Goal: Task Accomplishment & Management: Use online tool/utility

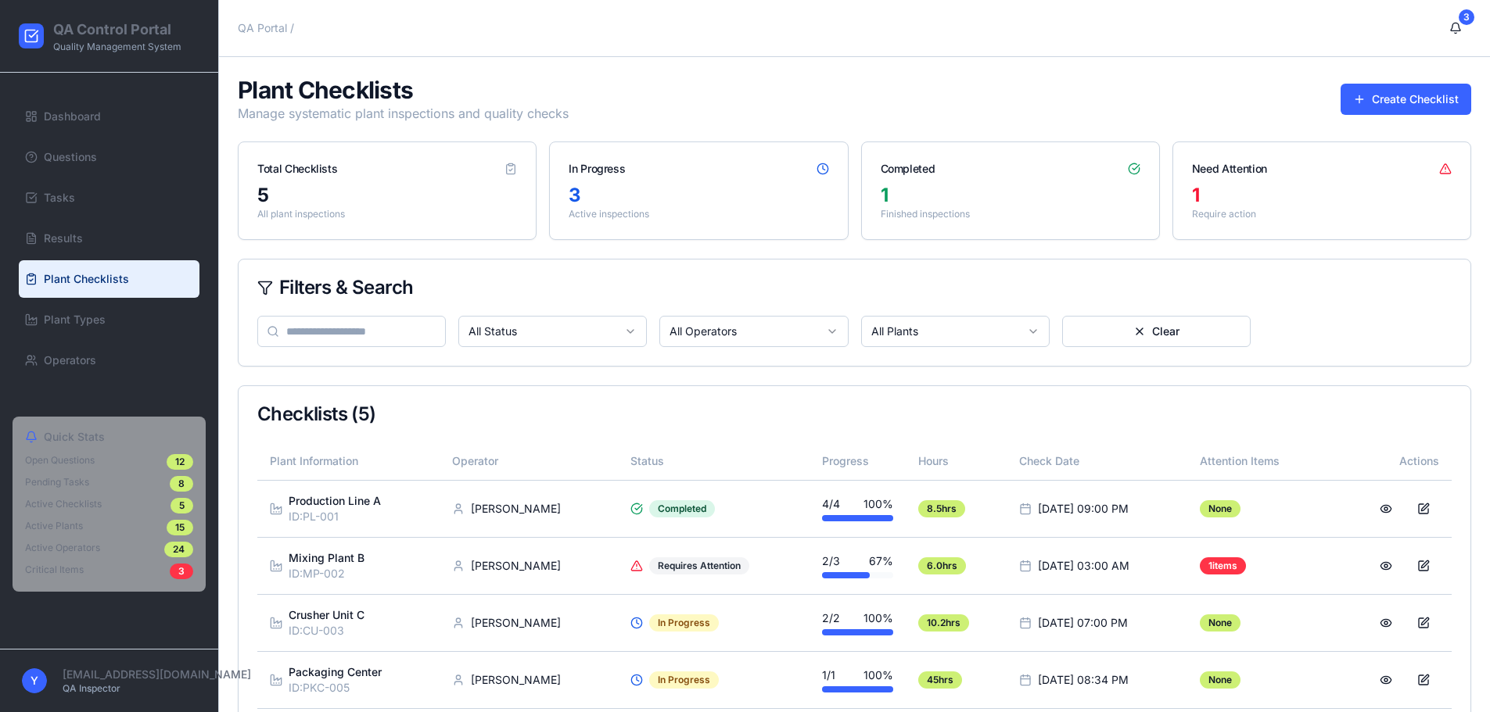
scroll to position [92, 0]
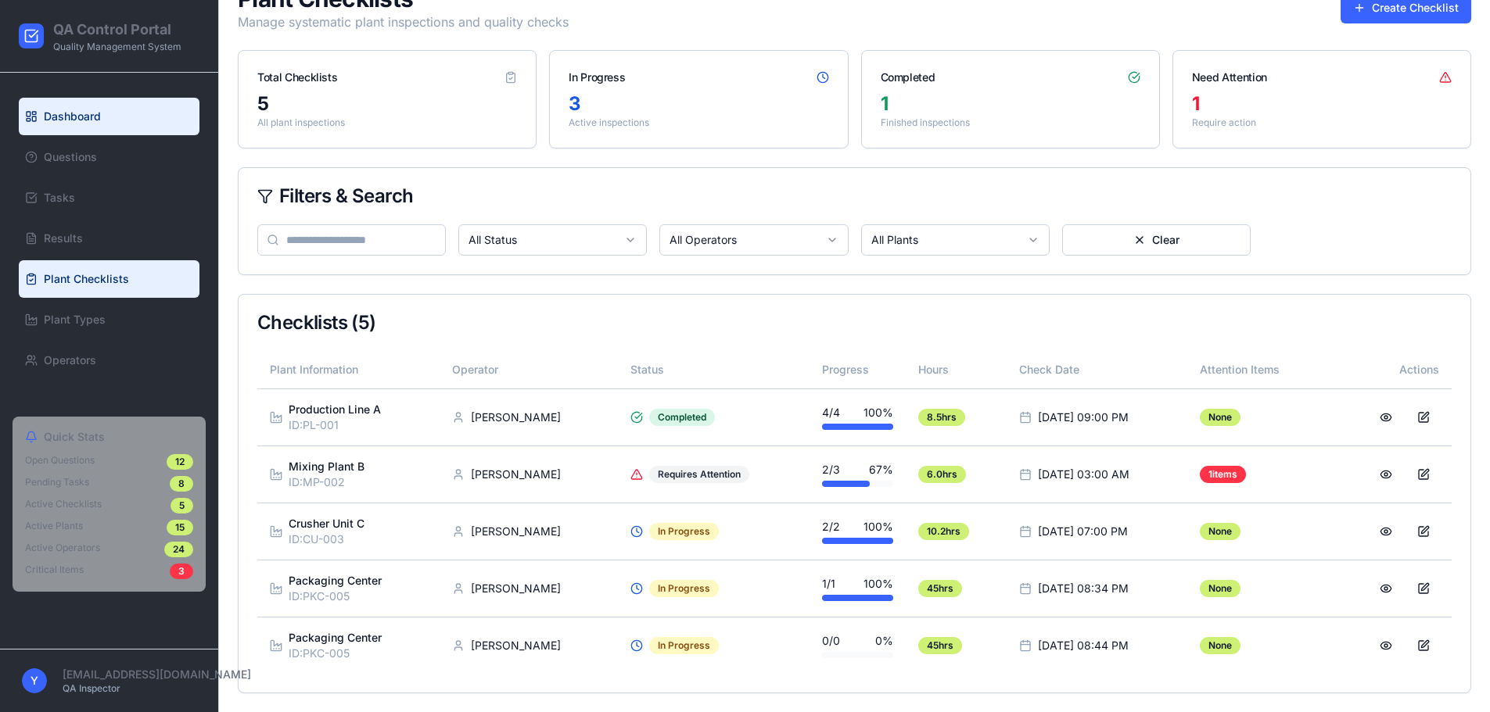
click at [147, 115] on link "Dashboard" at bounding box center [109, 117] width 181 height 38
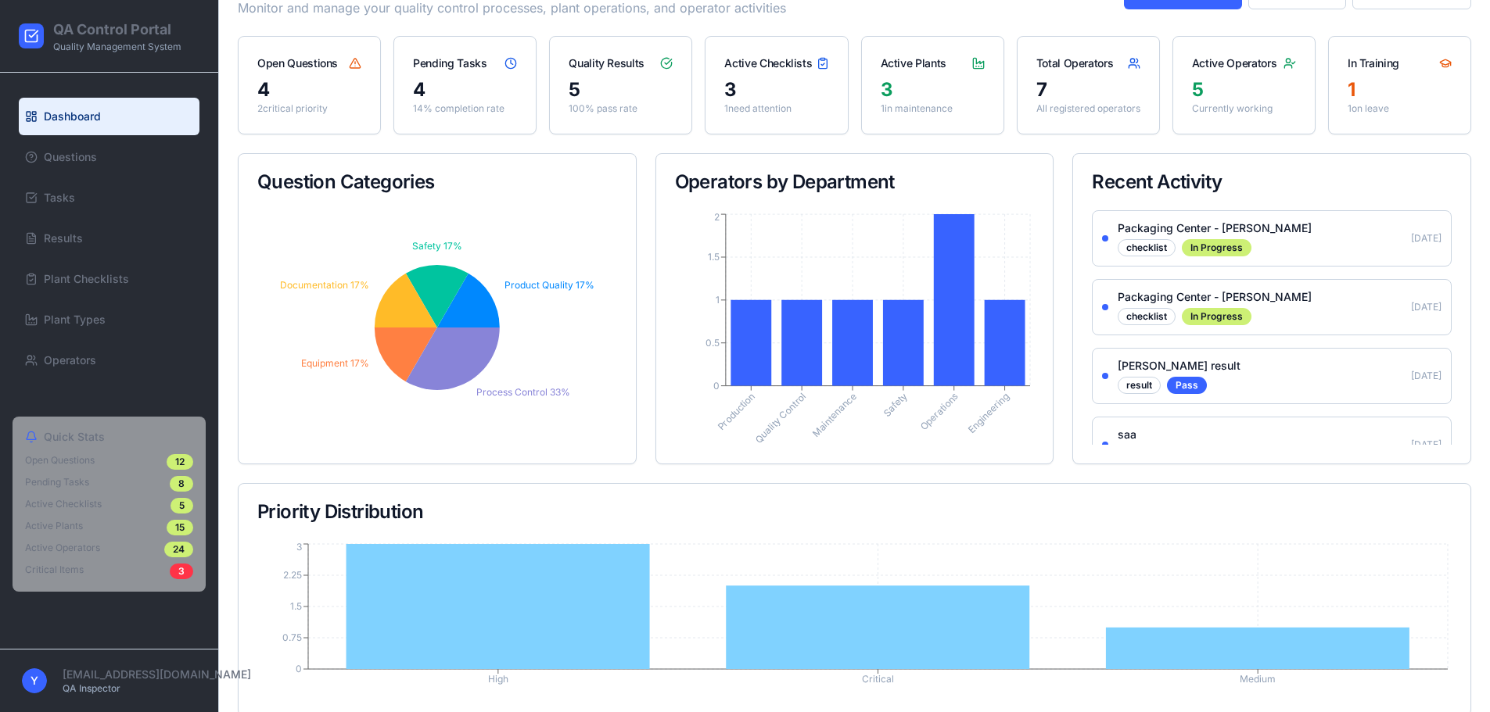
scroll to position [113, 0]
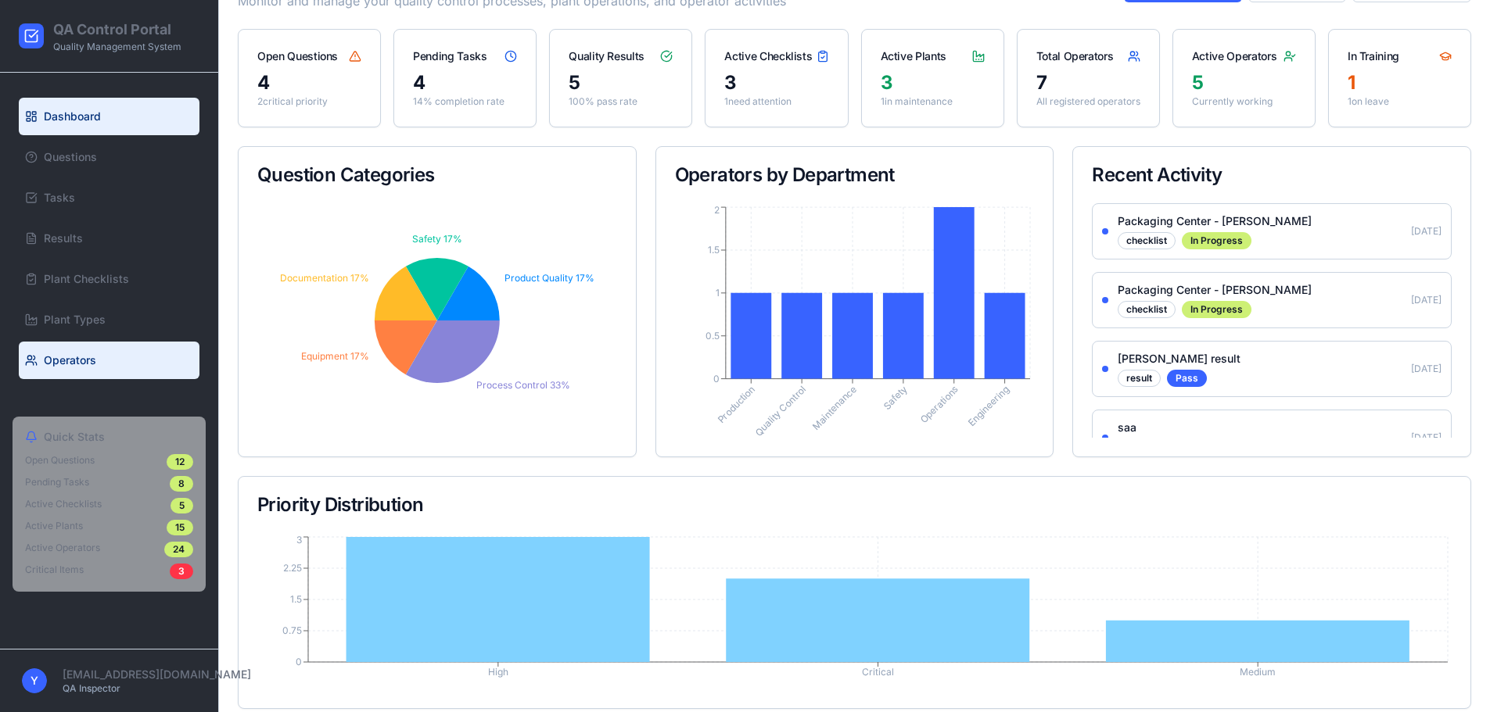
click at [73, 357] on span "Operators" at bounding box center [70, 361] width 52 height 16
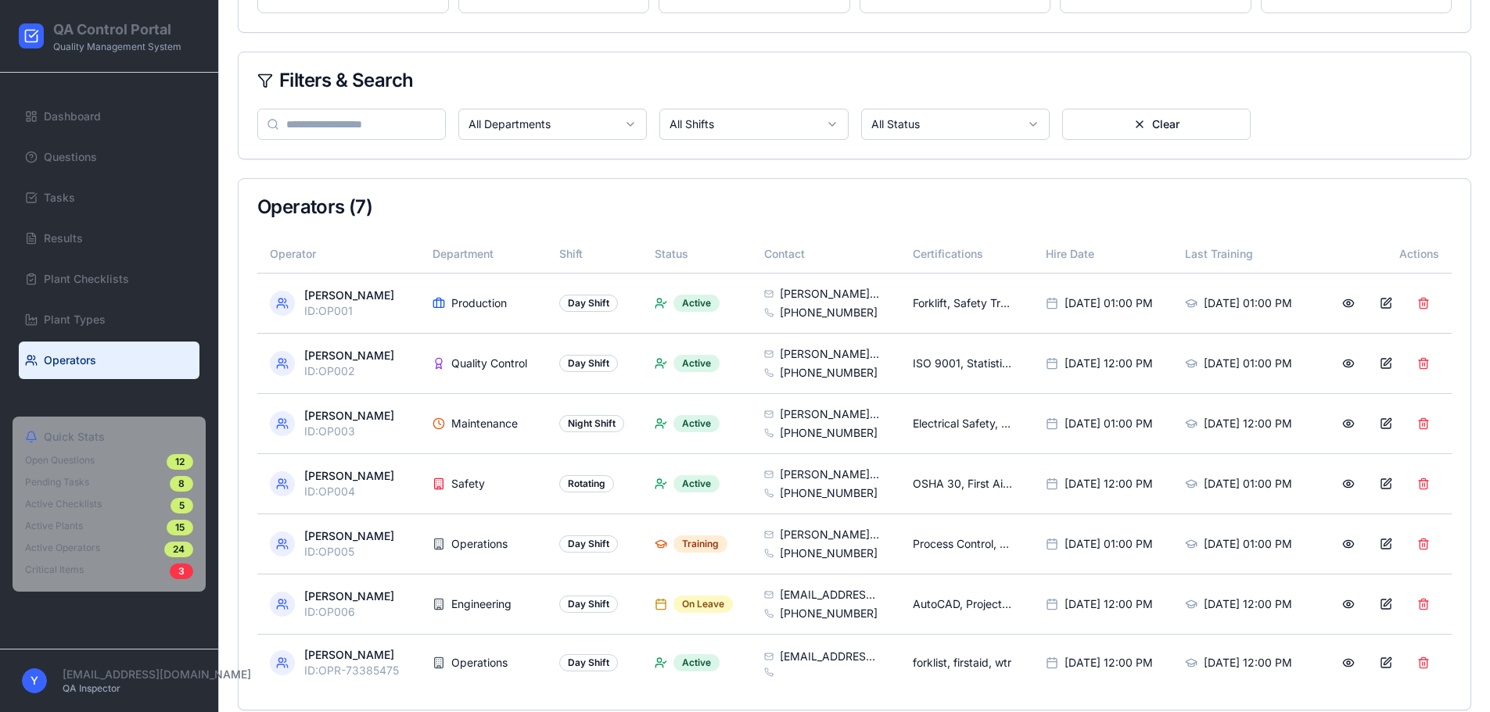
scroll to position [393, 0]
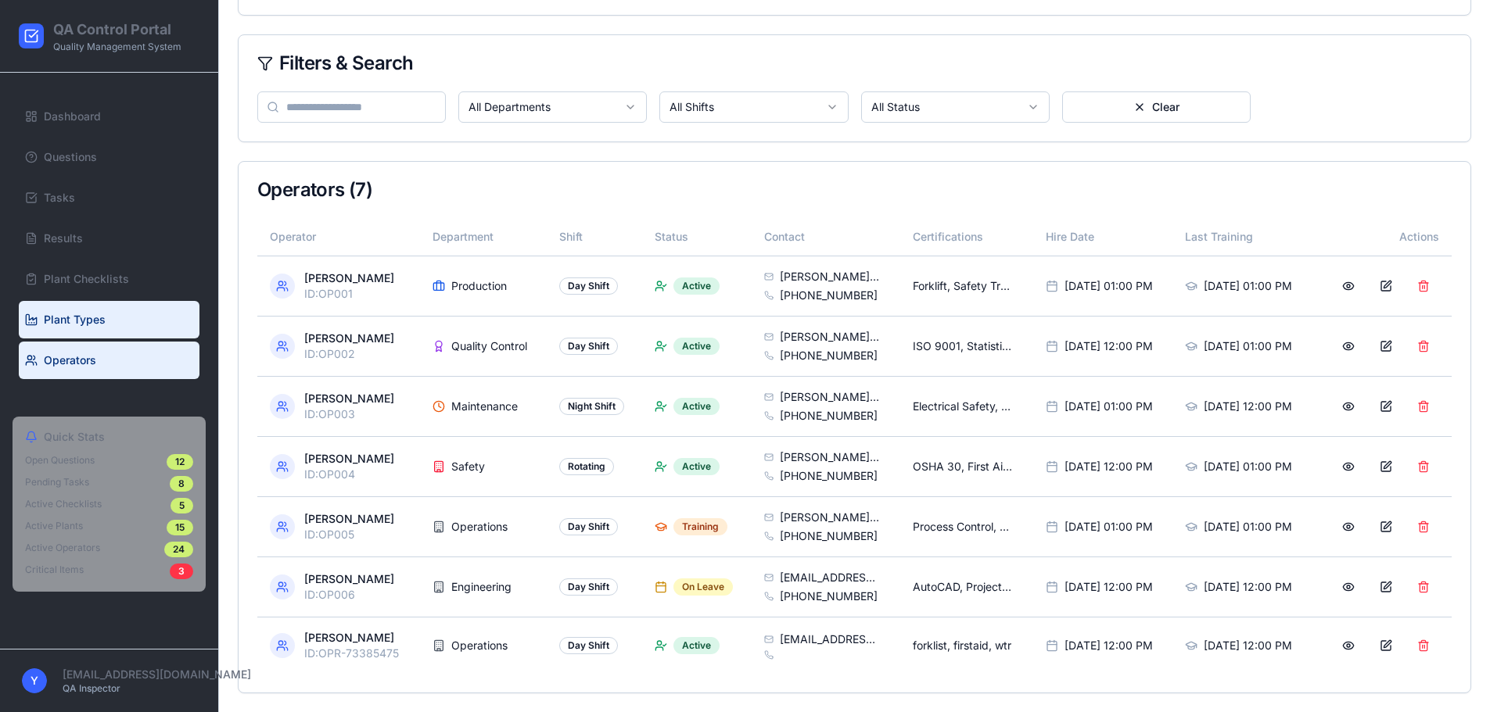
click at [48, 303] on link "Plant Types" at bounding box center [109, 320] width 181 height 38
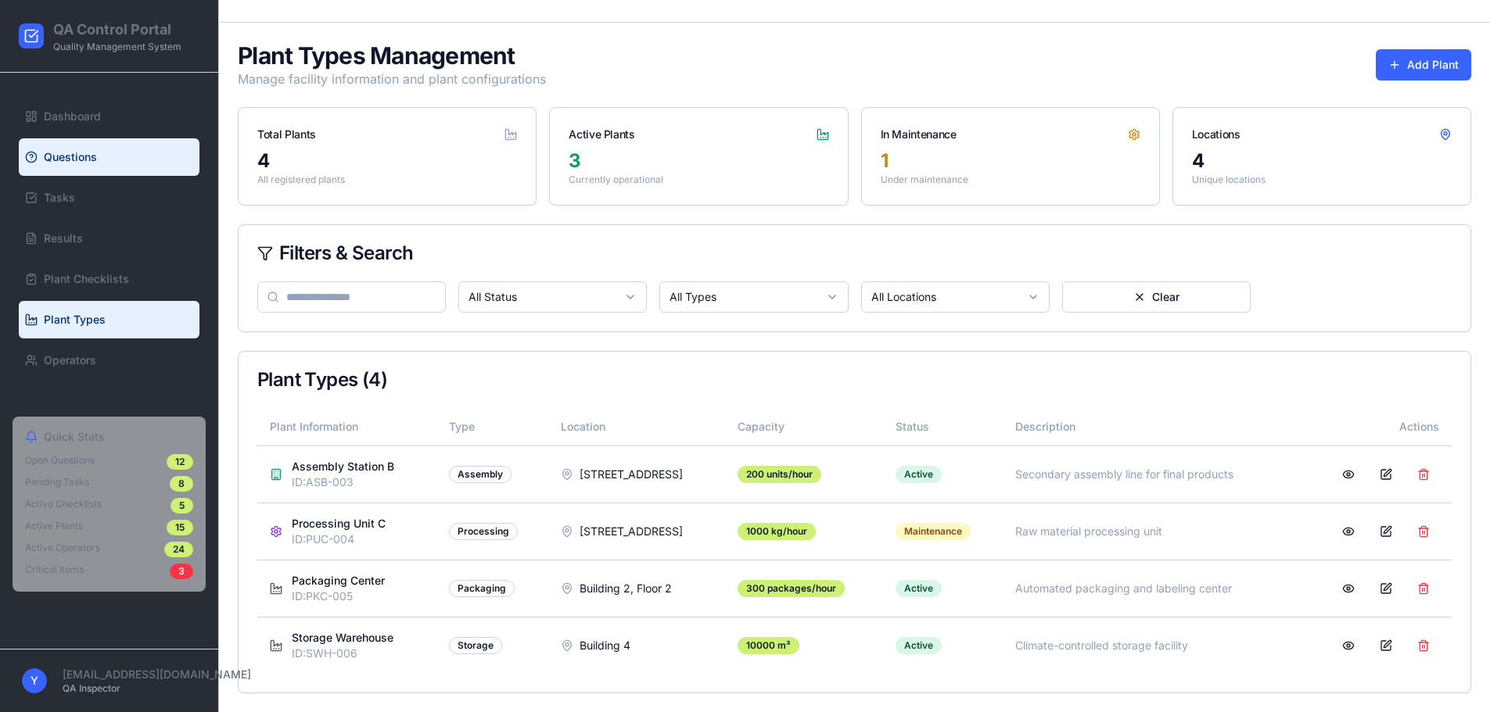
click at [45, 148] on link "Questions" at bounding box center [109, 157] width 181 height 38
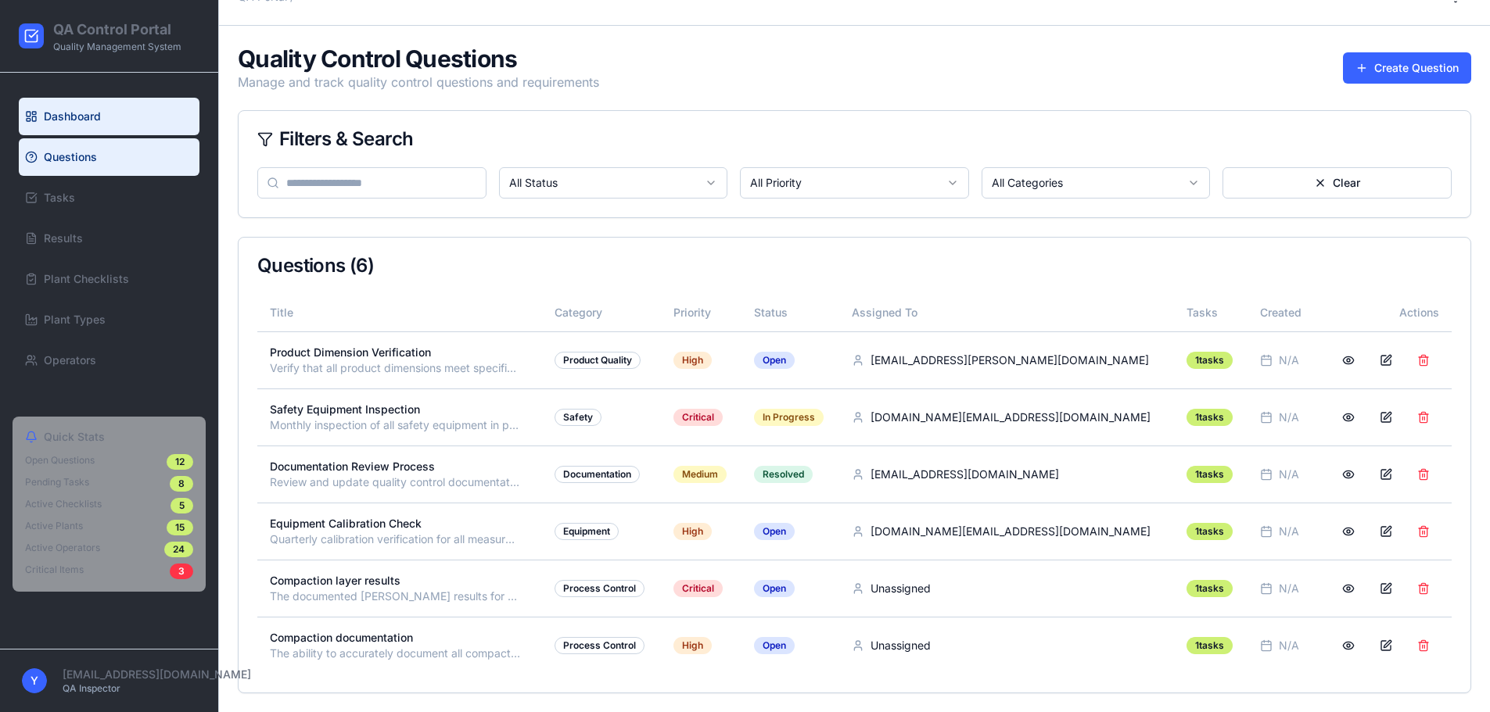
click at [55, 105] on link "Dashboard" at bounding box center [109, 117] width 181 height 38
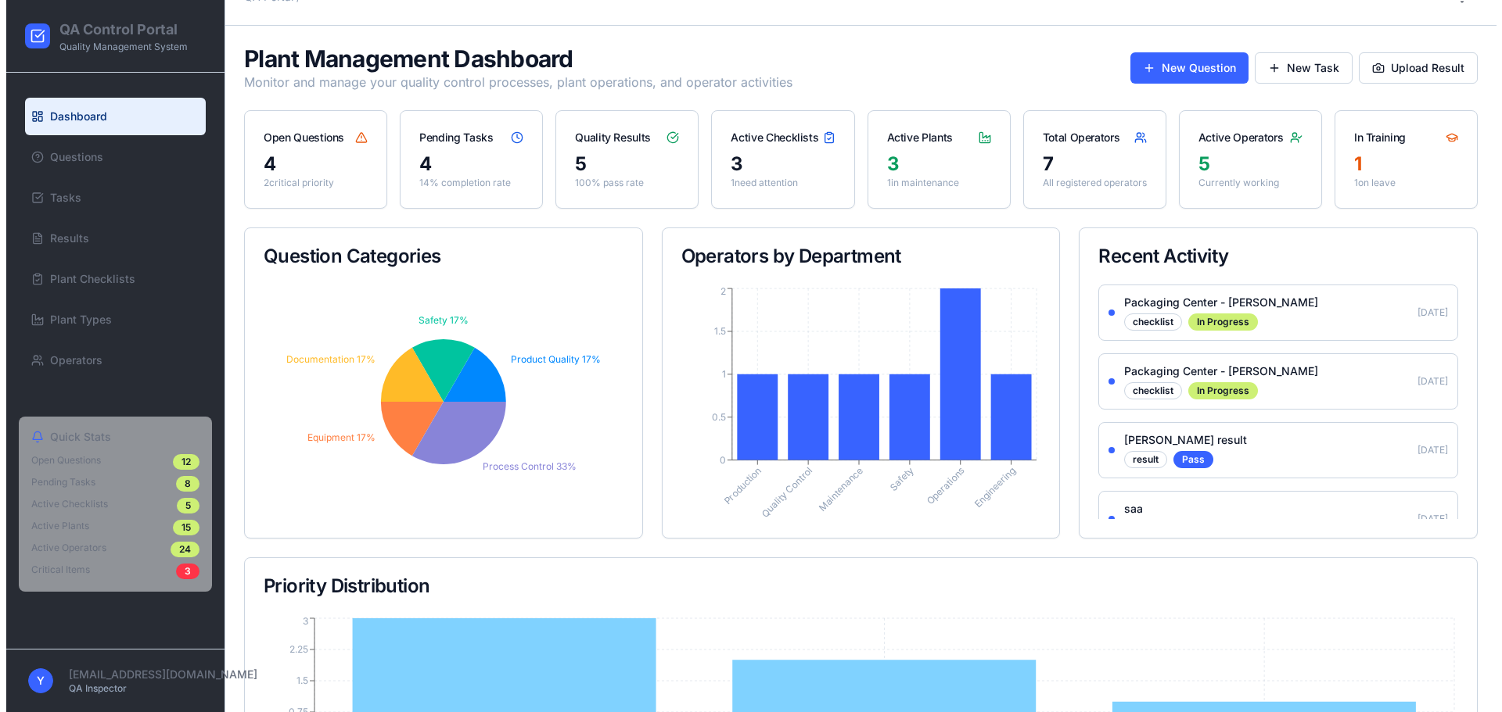
scroll to position [321, 0]
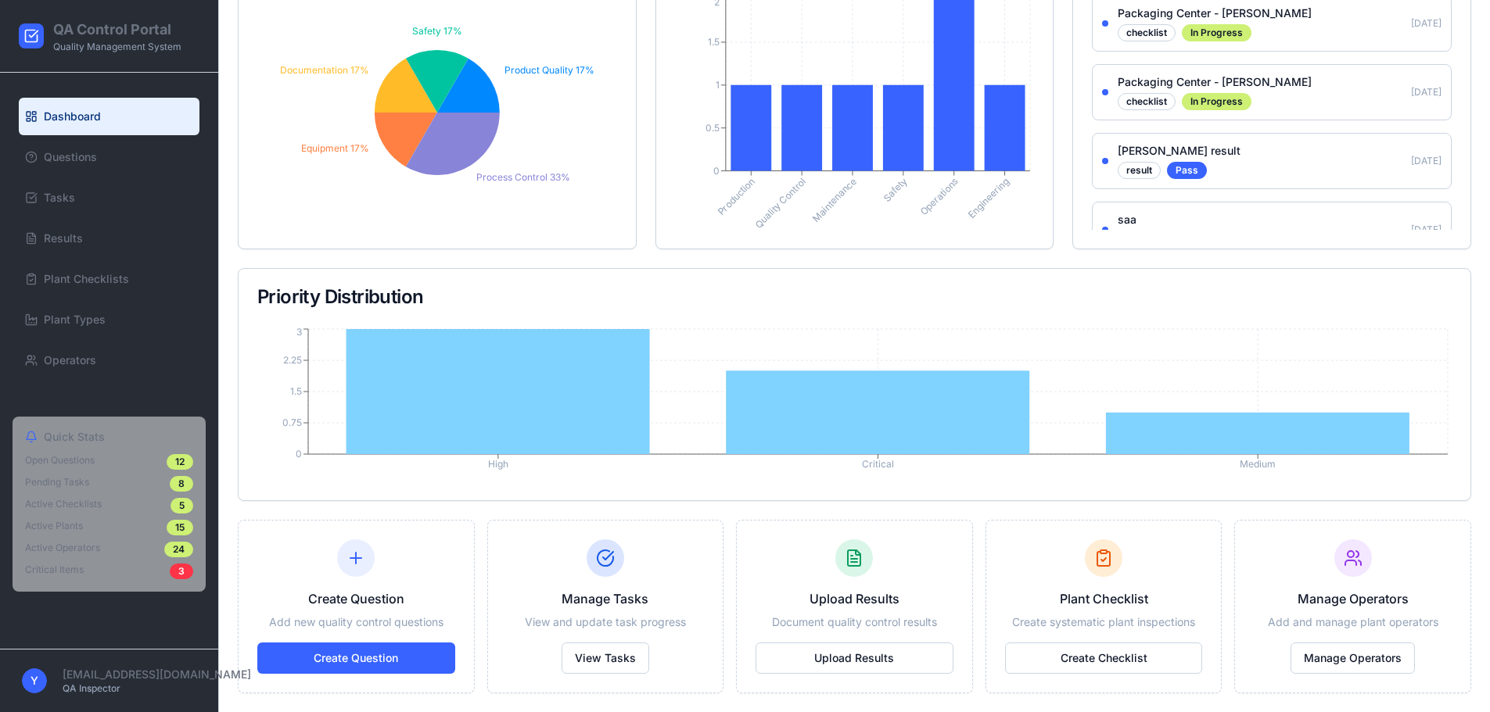
click at [1125, 566] on div "Plant Checklist Create systematic plant inspections Create Checklist" at bounding box center [1103, 607] width 235 height 172
click at [1342, 655] on button "Manage Operators" at bounding box center [1352, 658] width 124 height 31
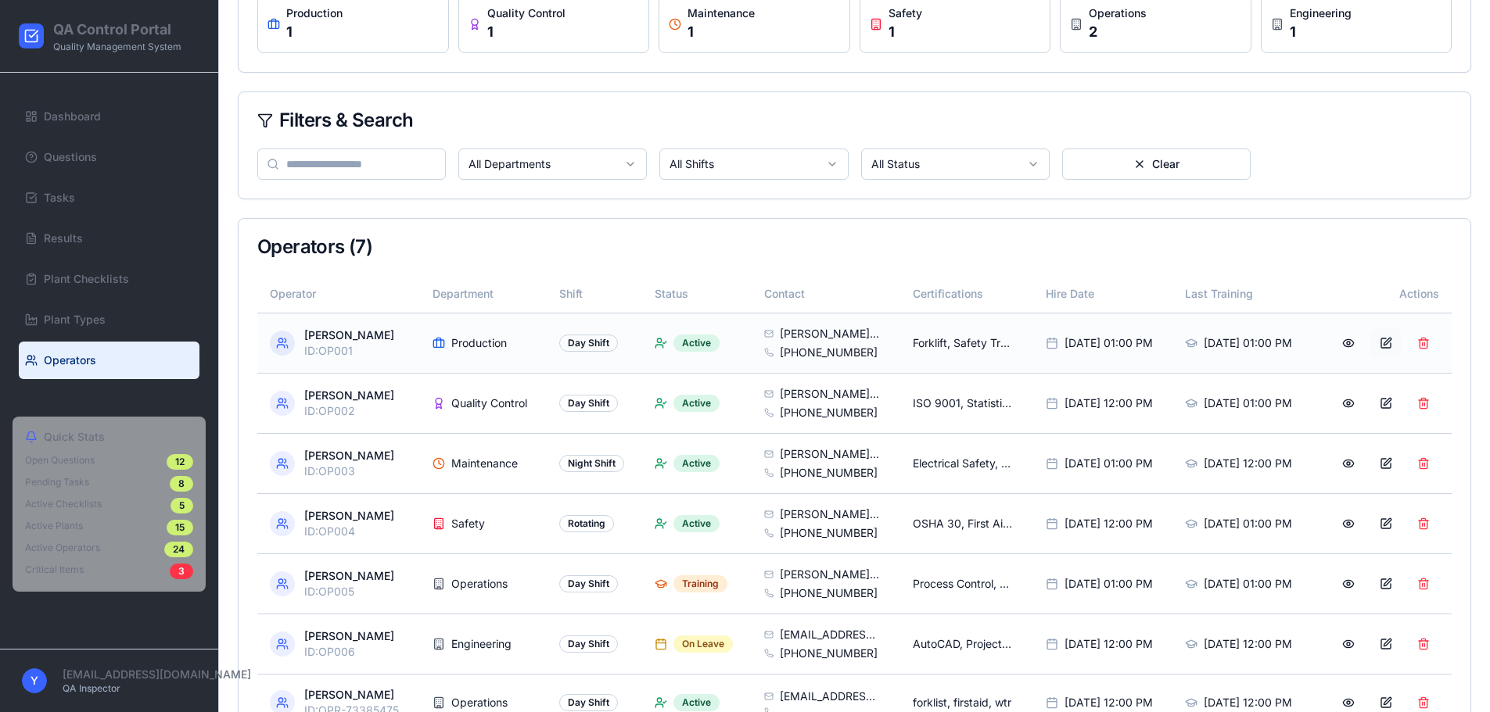
click at [1381, 336] on button at bounding box center [1385, 343] width 31 height 28
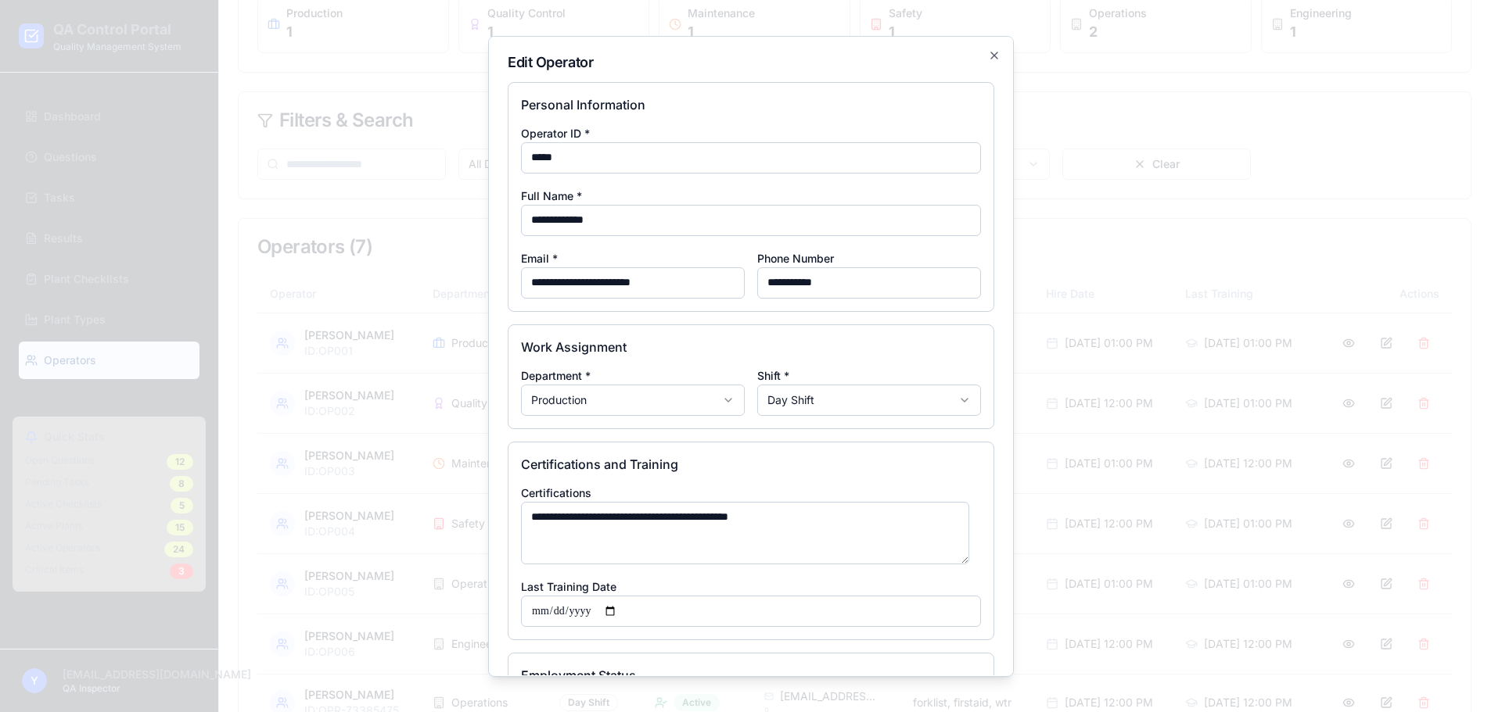
click at [698, 400] on body "QA Control Portal Quality Management System Dashboard Questions Tasks Results P…" at bounding box center [745, 224] width 1490 height 1090
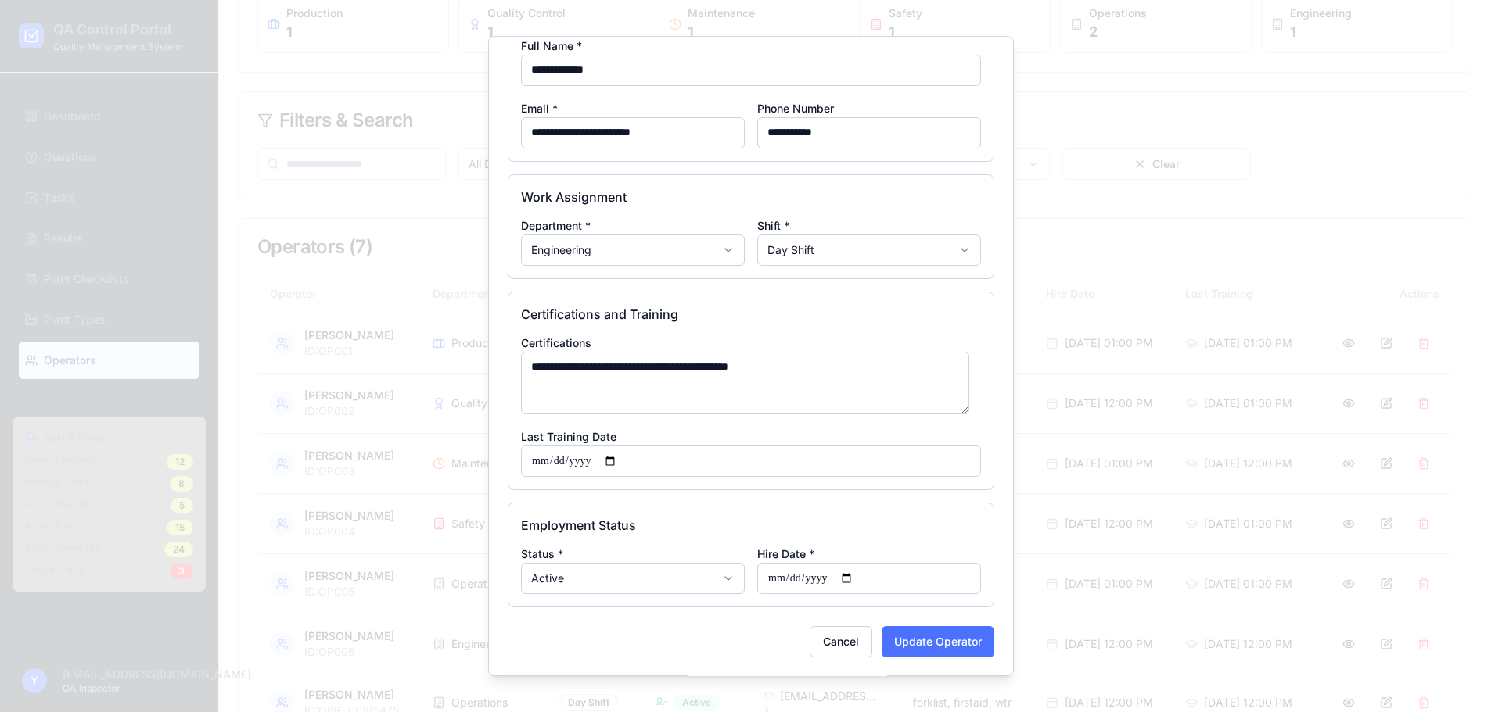
click at [905, 642] on button "Update Operator" at bounding box center [937, 641] width 113 height 31
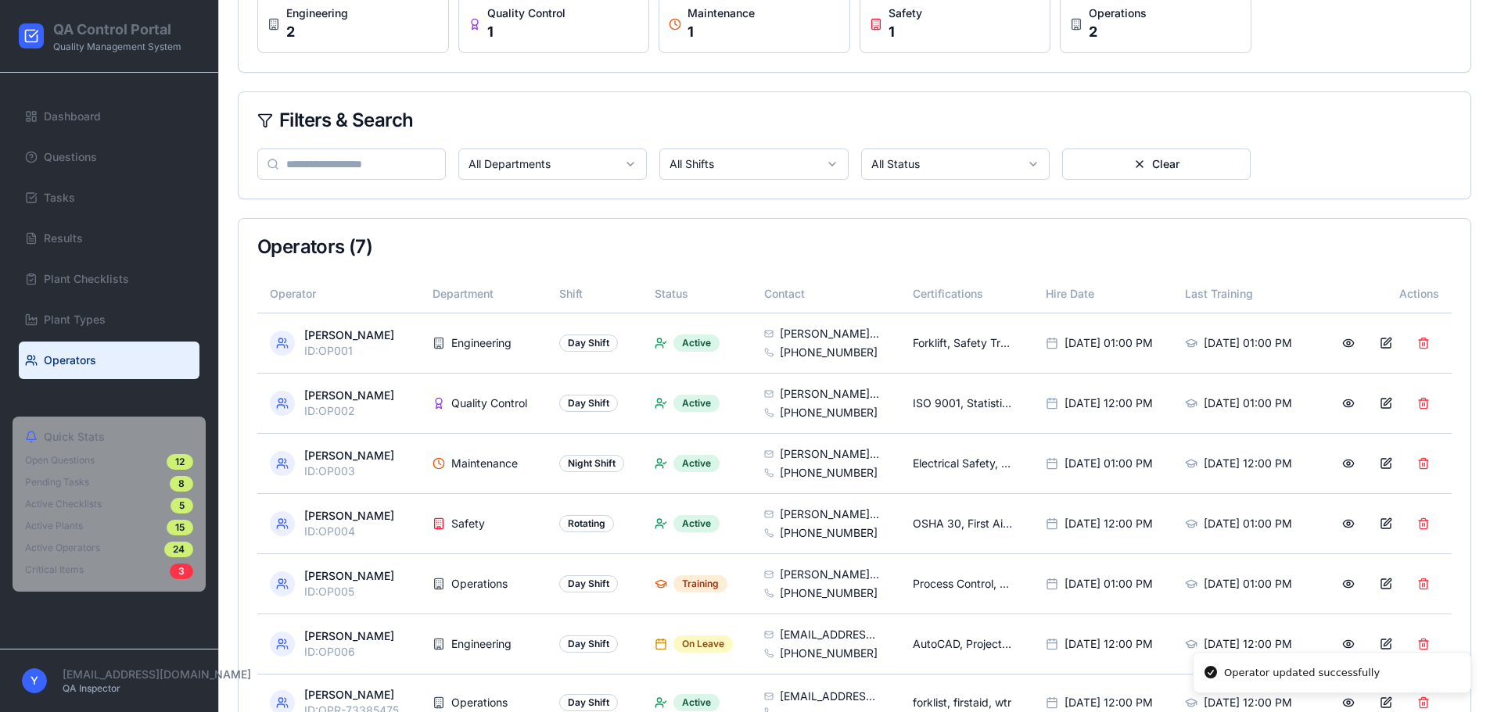
scroll to position [393, 0]
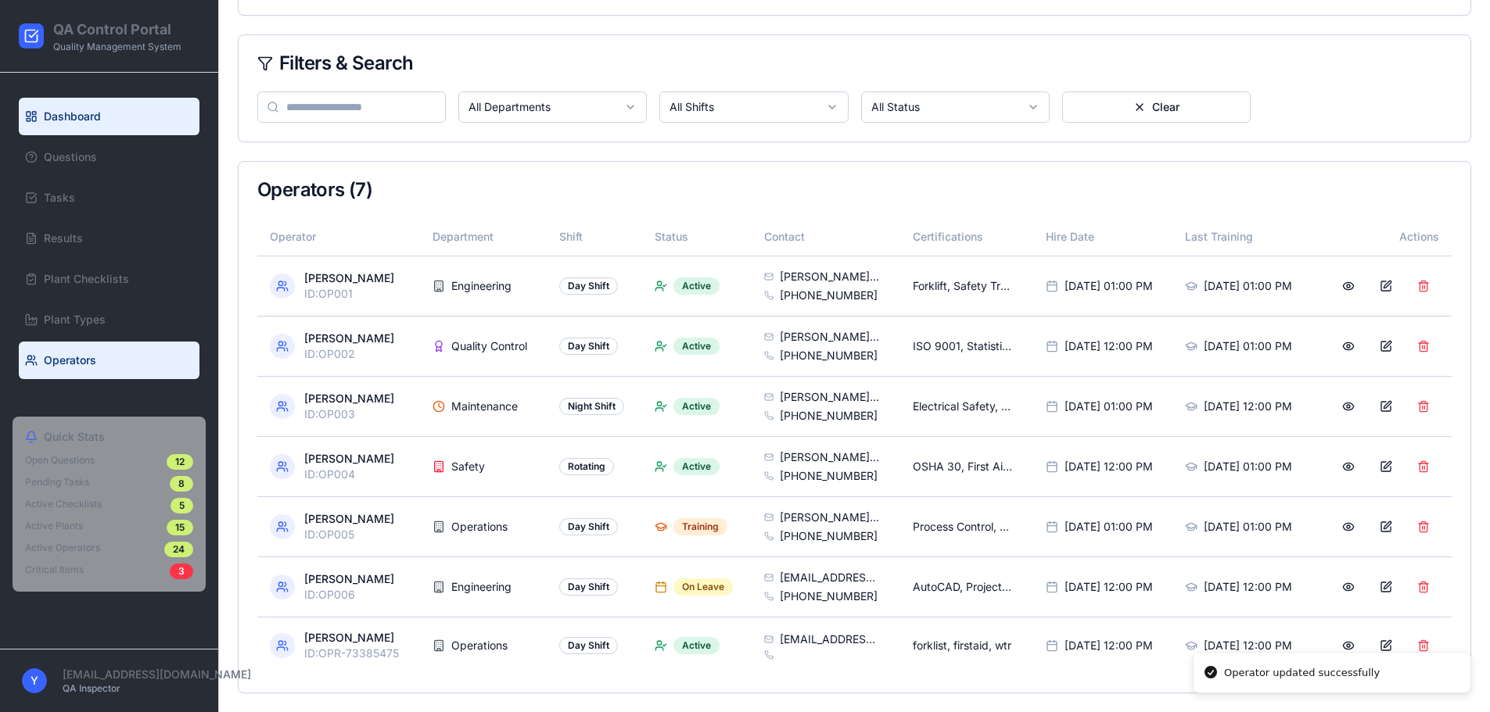
click at [59, 117] on span "Dashboard" at bounding box center [72, 117] width 57 height 16
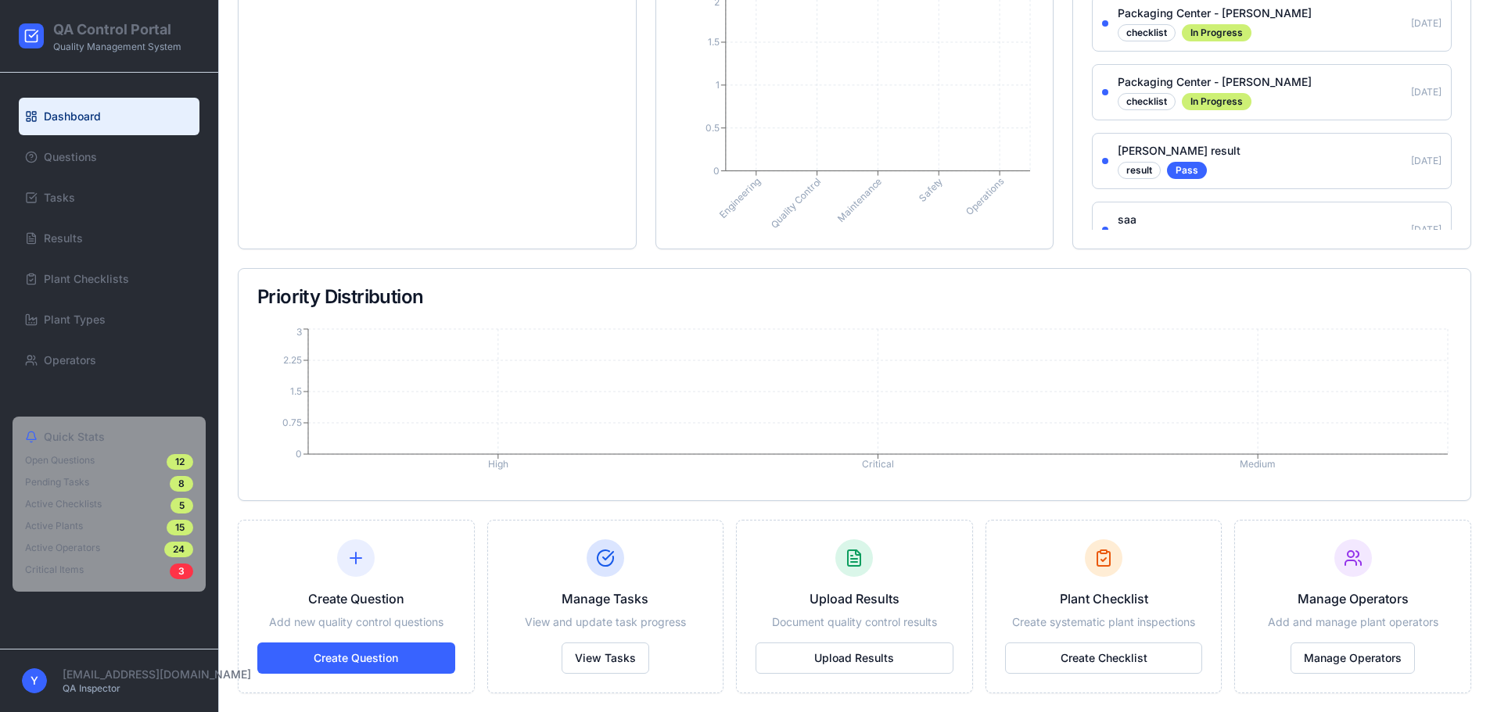
scroll to position [321, 0]
click at [59, 117] on span "Dashboard" at bounding box center [72, 117] width 57 height 16
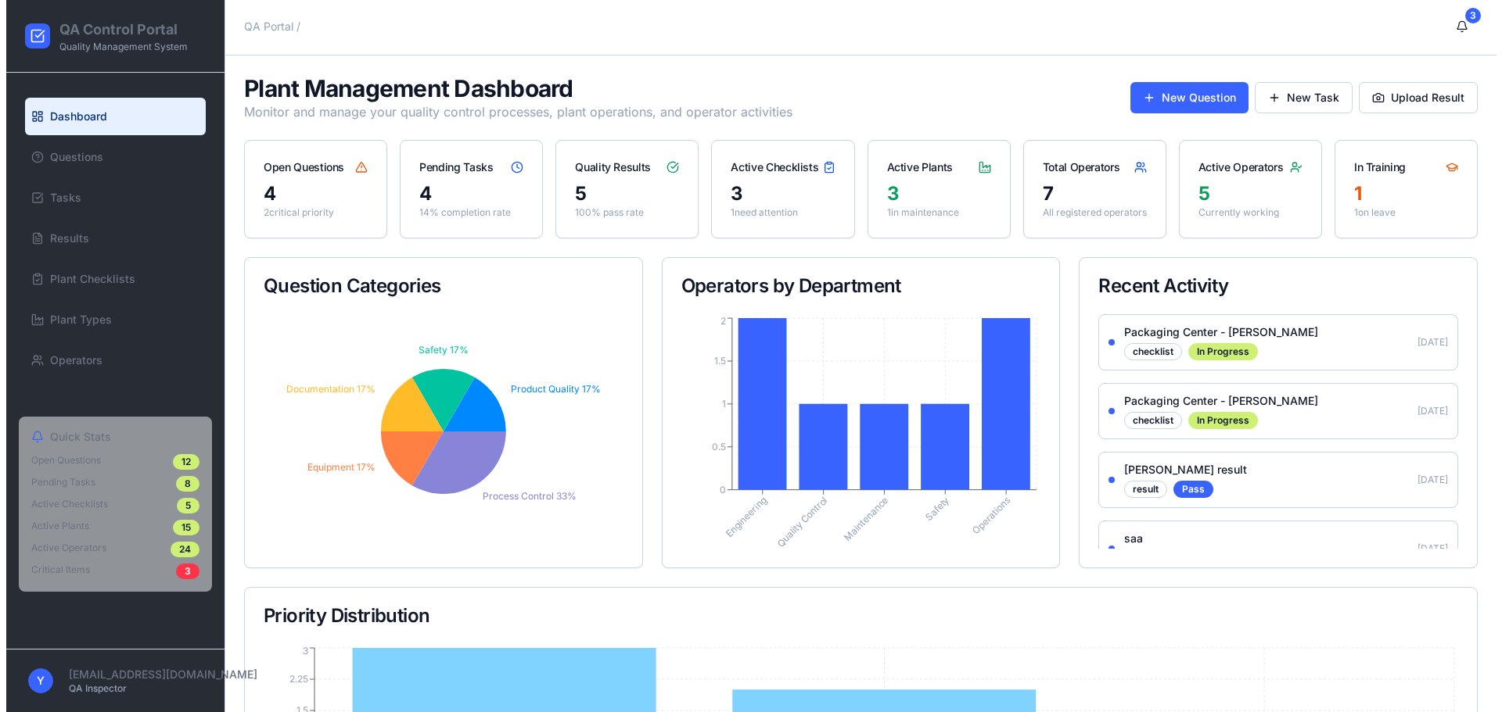
scroll to position [1, 0]
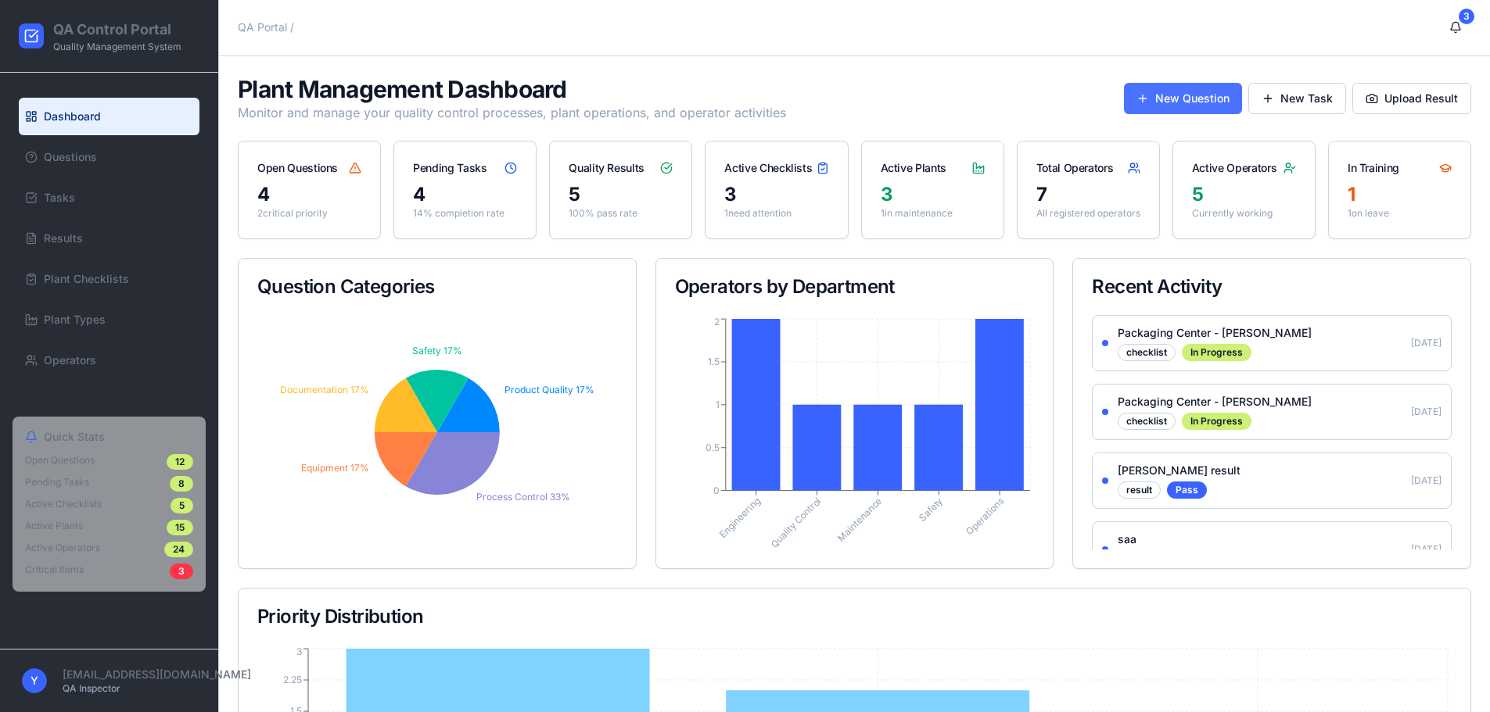
click at [1161, 98] on button "New Question" at bounding box center [1183, 98] width 118 height 31
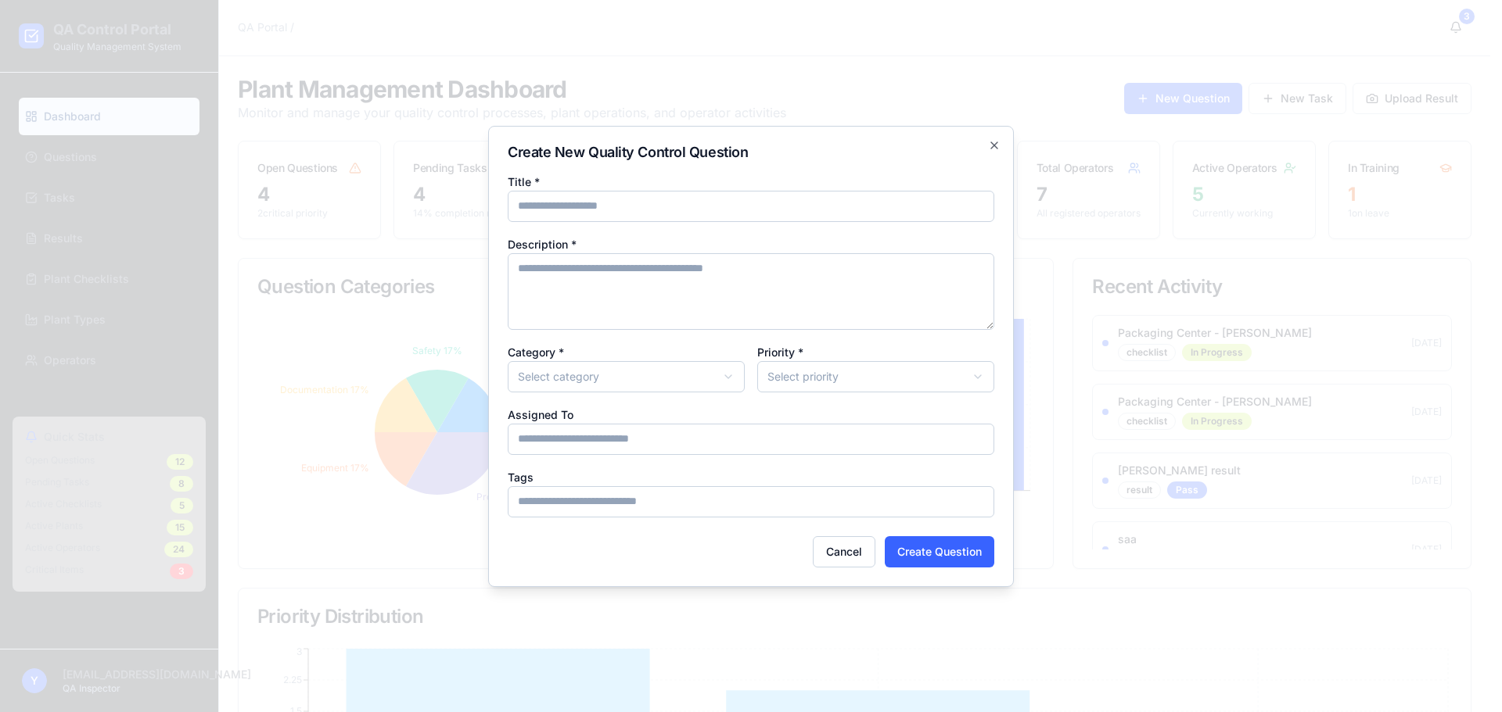
click at [683, 384] on body "QA Control Portal Quality Management System Dashboard Questions Tasks Results P…" at bounding box center [745, 515] width 1490 height 1033
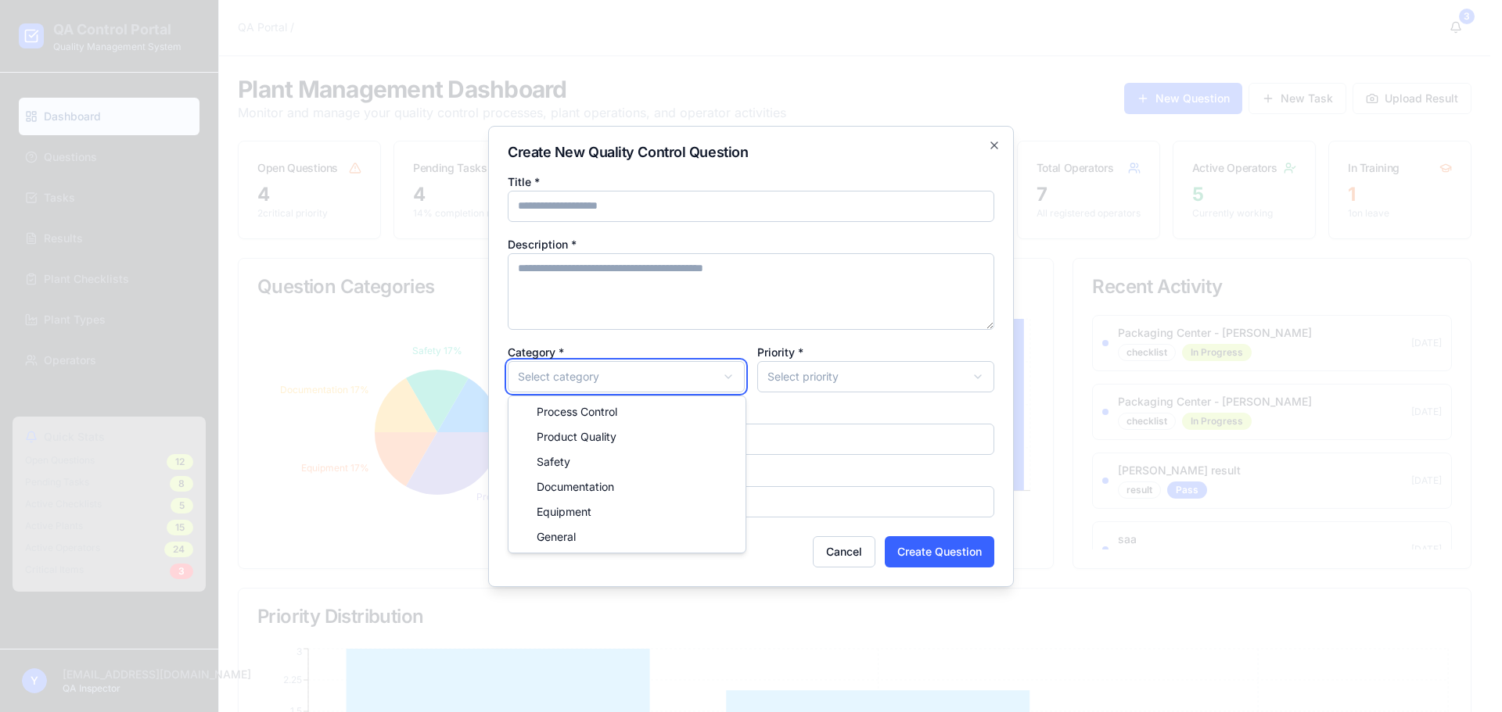
click at [759, 298] on body "QA Control Portal Quality Management System Dashboard Questions Tasks Results P…" at bounding box center [745, 515] width 1490 height 1033
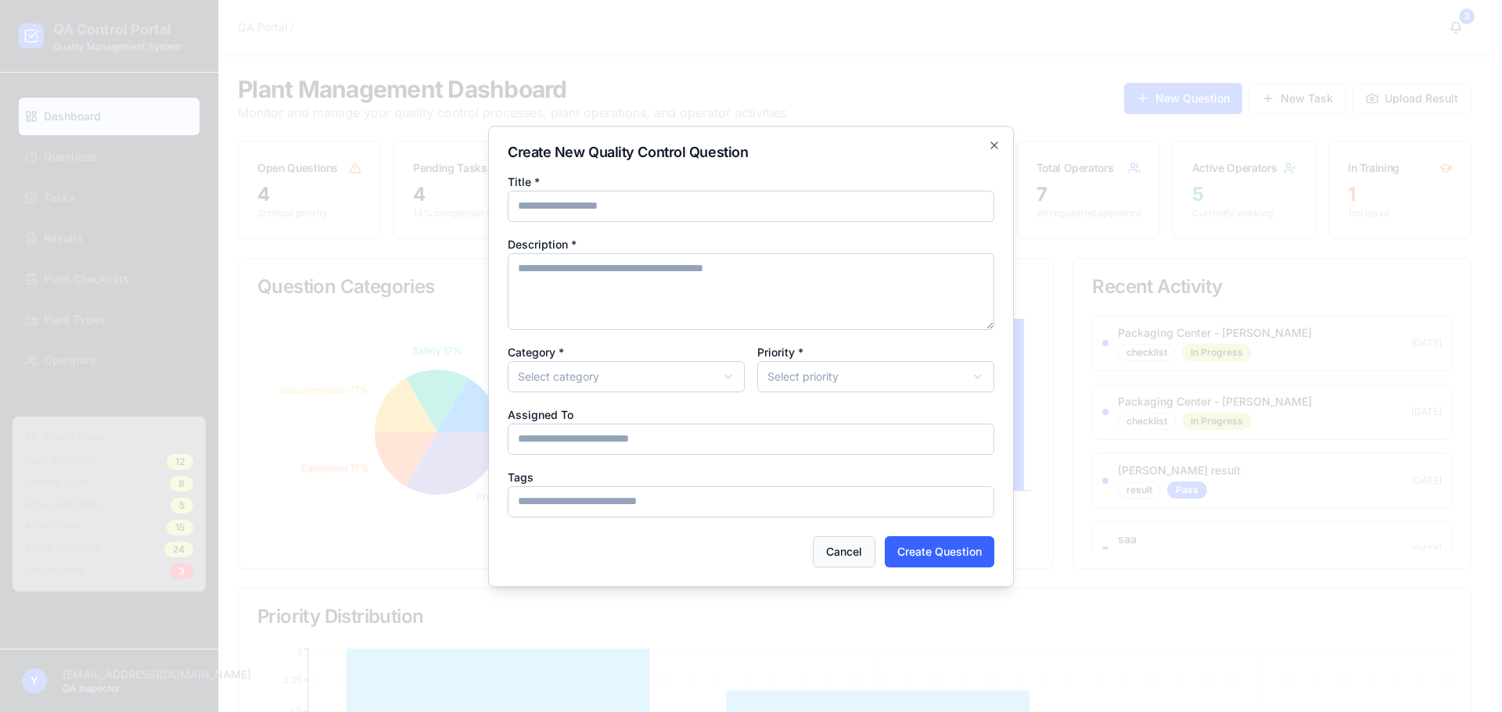
click at [840, 553] on button "Cancel" at bounding box center [844, 551] width 63 height 31
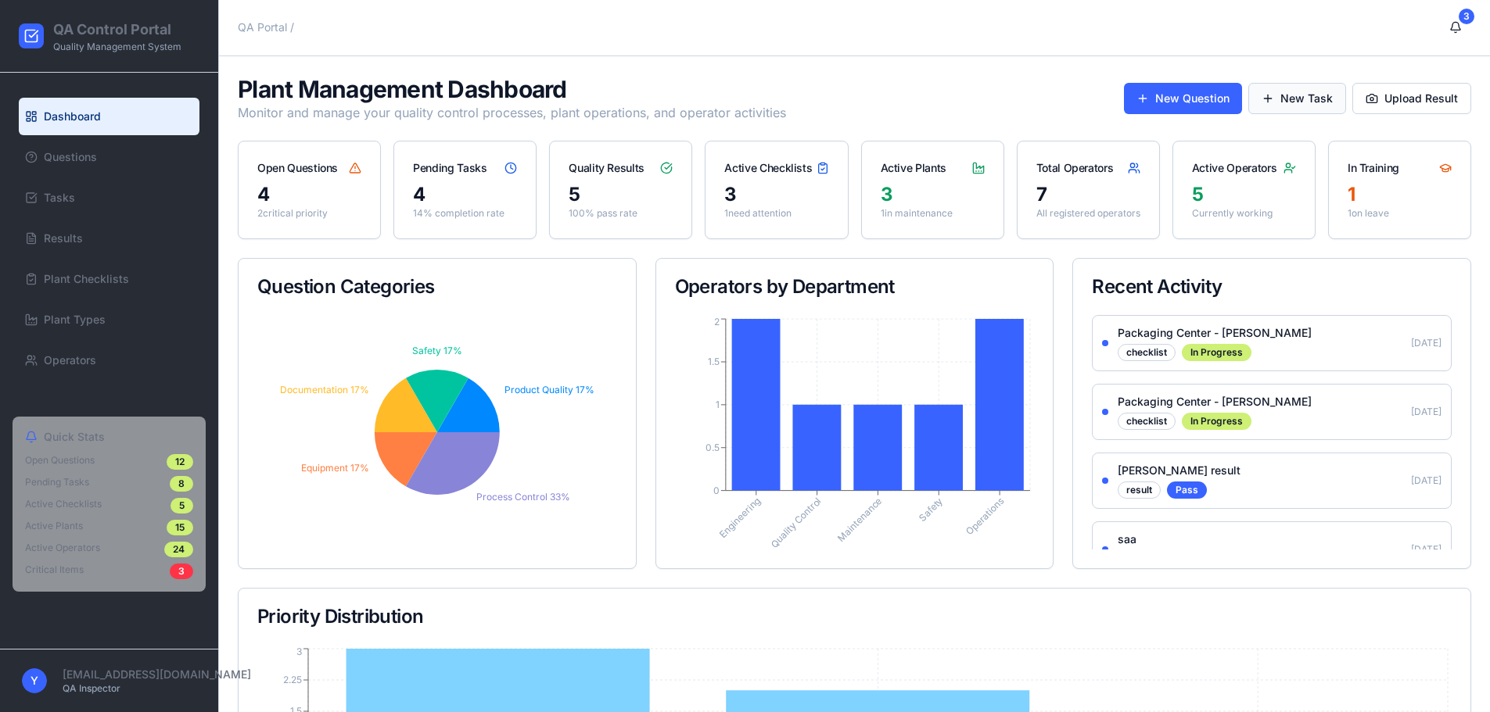
click at [1308, 88] on button "New Task" at bounding box center [1297, 98] width 98 height 31
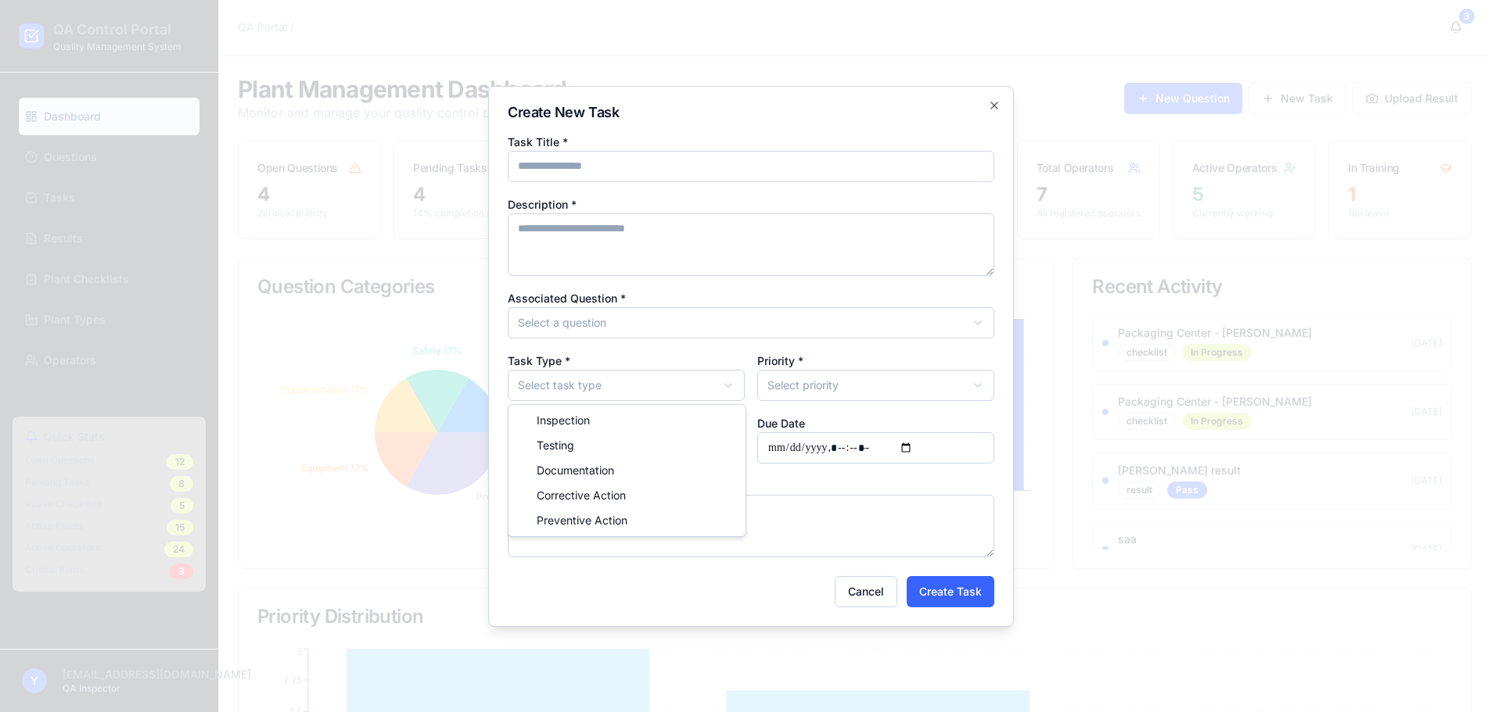
click at [707, 380] on body "QA Control Portal Quality Management System Dashboard Questions Tasks Results P…" at bounding box center [745, 515] width 1490 height 1033
click at [662, 459] on input "Assigned To" at bounding box center [626, 447] width 237 height 31
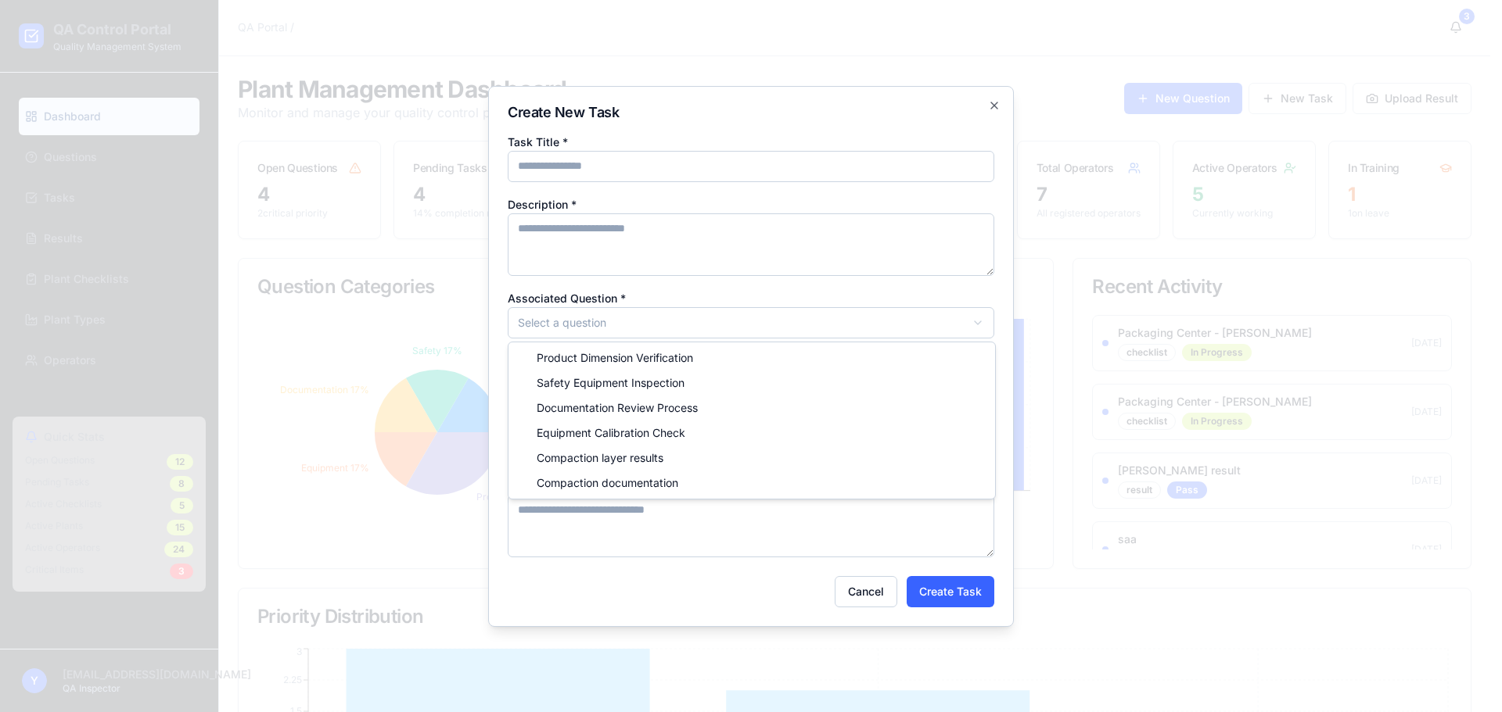
click at [597, 320] on body "QA Control Portal Quality Management System Dashboard Questions Tasks Results P…" at bounding box center [745, 515] width 1490 height 1033
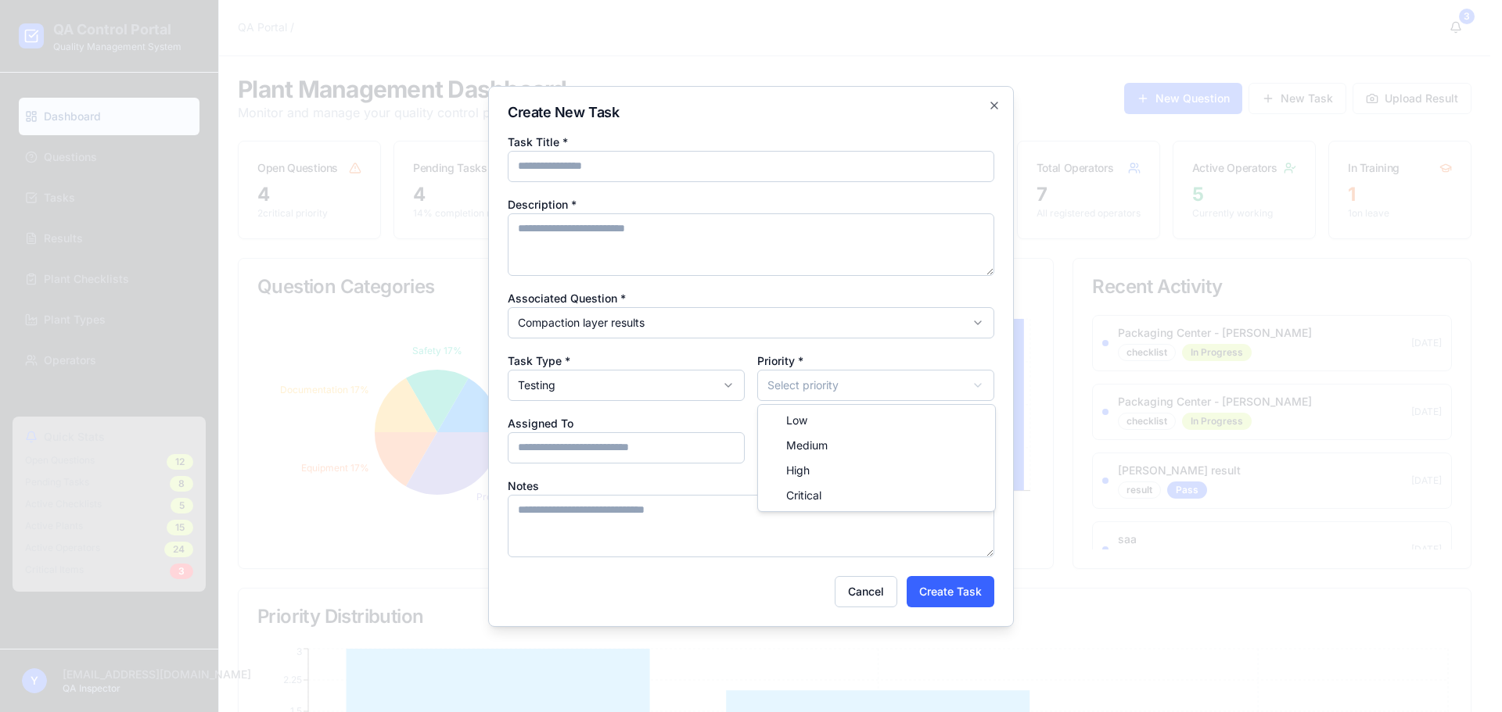
click at [814, 379] on body "QA Control Portal Quality Management System Dashboard Questions Tasks Results P…" at bounding box center [745, 515] width 1490 height 1033
drag, startPoint x: 810, startPoint y: 443, endPoint x: 802, endPoint y: 439, distance: 9.8
click at [994, 109] on icon "button" at bounding box center [994, 105] width 13 height 13
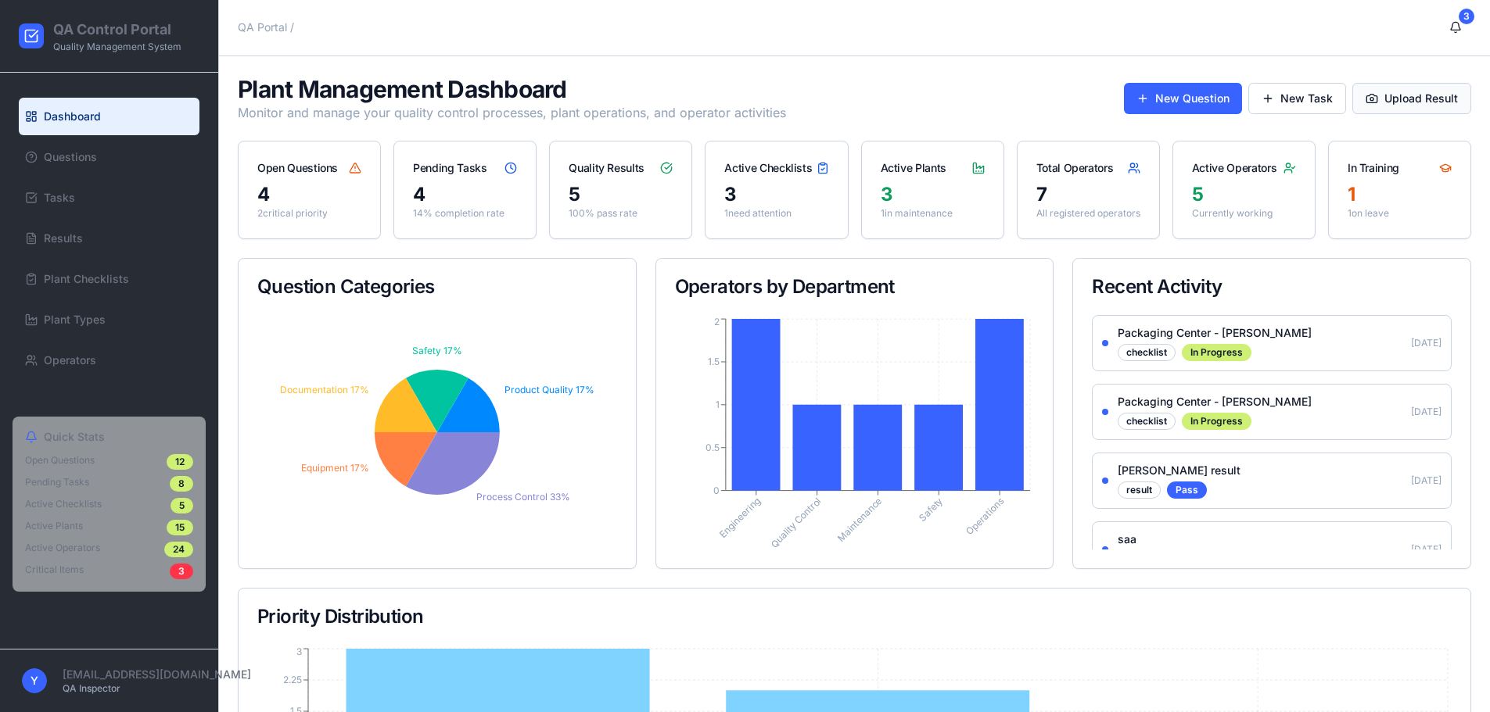
click at [1382, 92] on button "Upload Result" at bounding box center [1411, 98] width 119 height 31
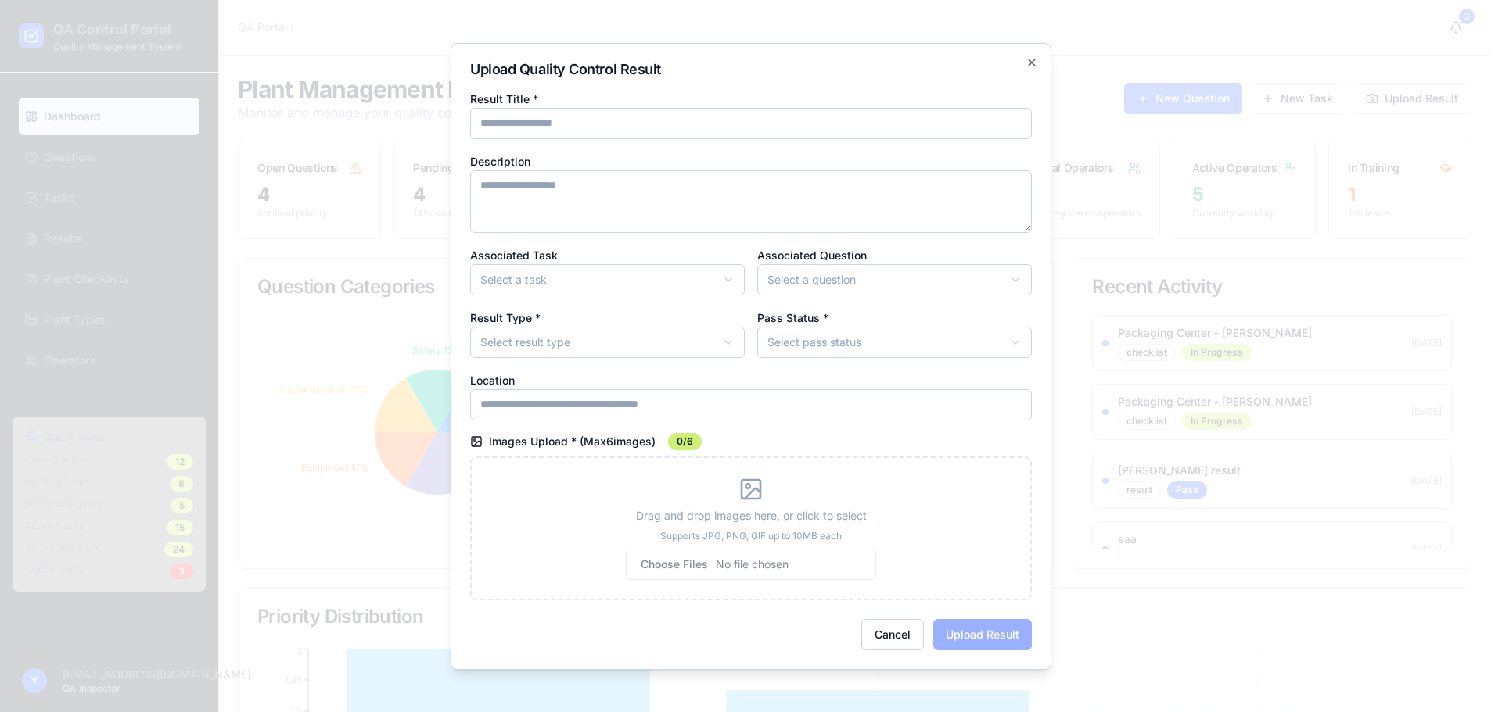
click at [547, 415] on input "Location" at bounding box center [751, 404] width 562 height 31
type input "**********"
click at [590, 343] on body "QA Control Portal Quality Management System Dashboard Questions Tasks Results P…" at bounding box center [745, 515] width 1490 height 1033
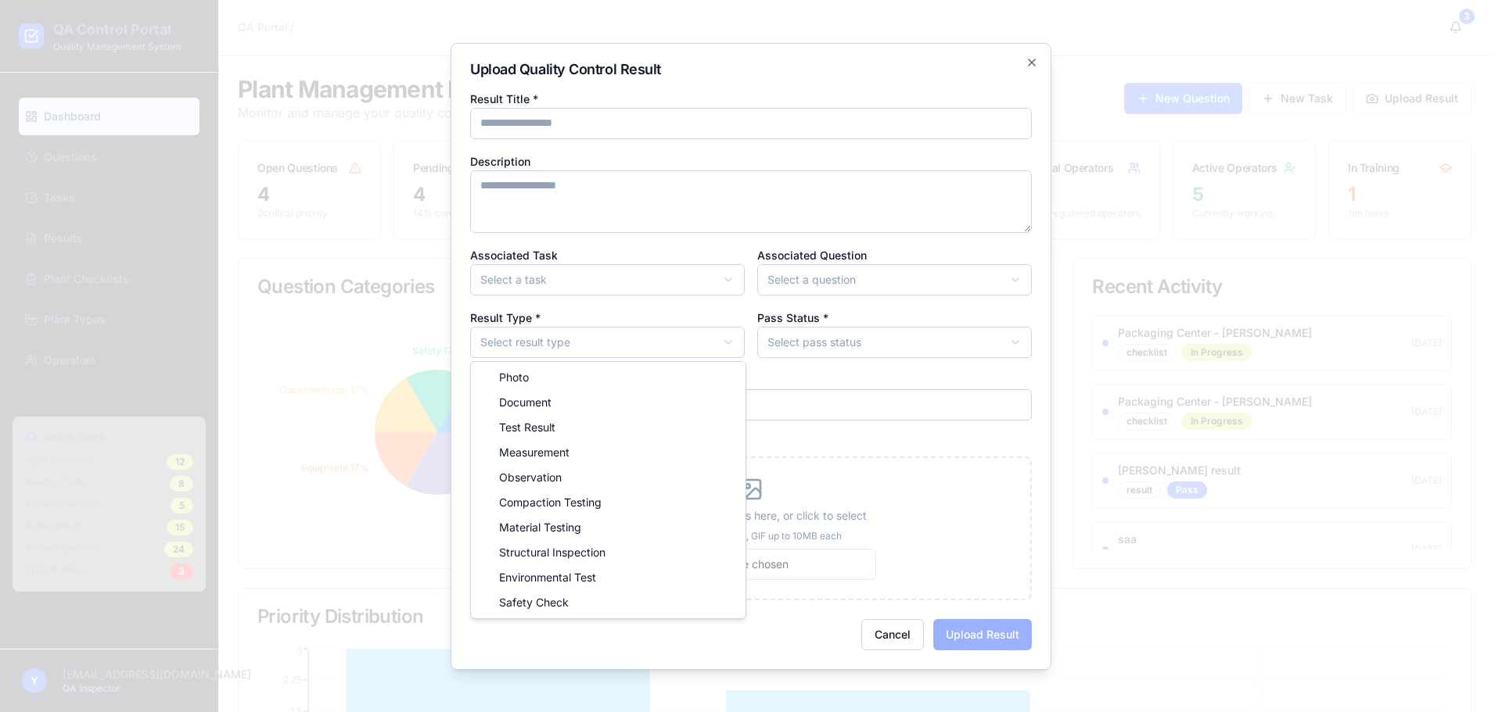
drag, startPoint x: 575, startPoint y: 506, endPoint x: 568, endPoint y: 497, distance: 11.7
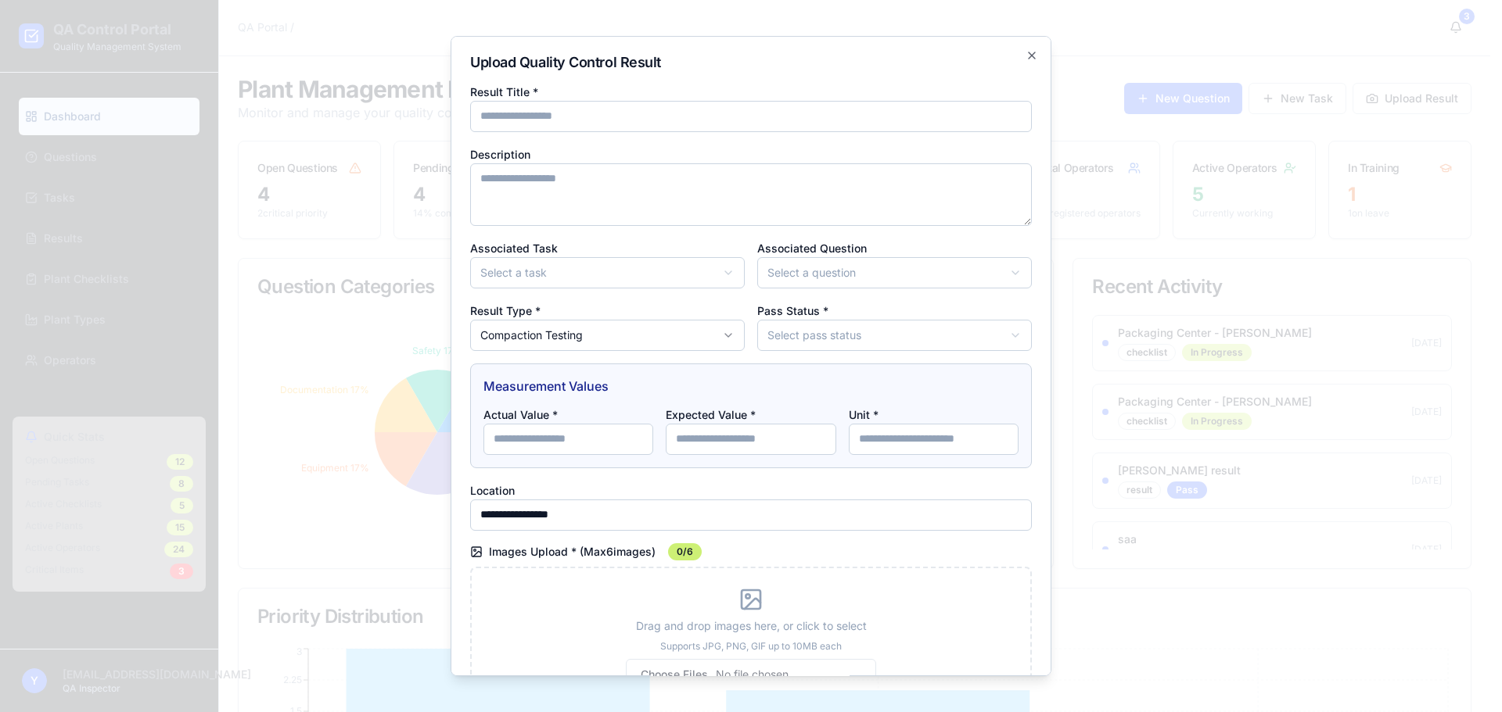
click at [806, 325] on body "QA Control Portal Quality Management System Dashboard Questions Tasks Results P…" at bounding box center [745, 515] width 1490 height 1033
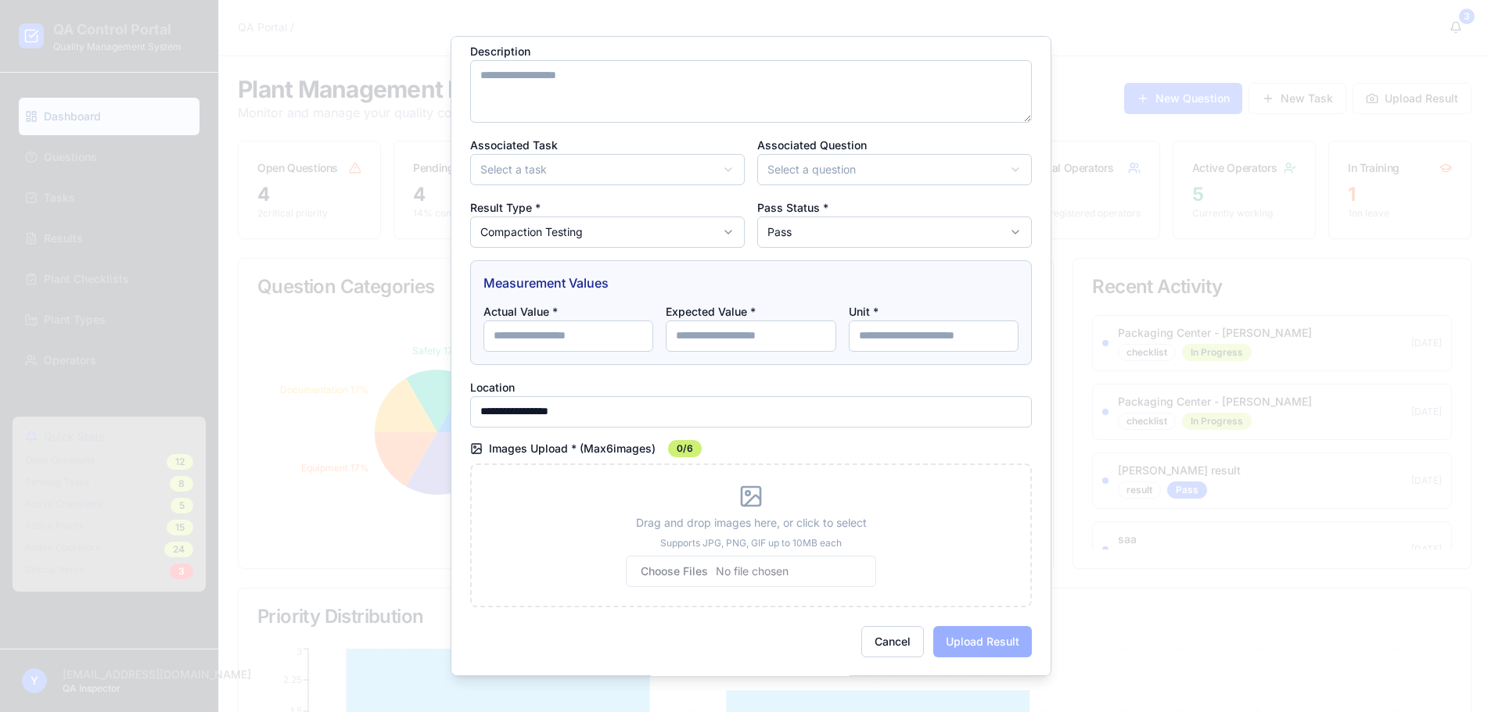
scroll to position [0, 0]
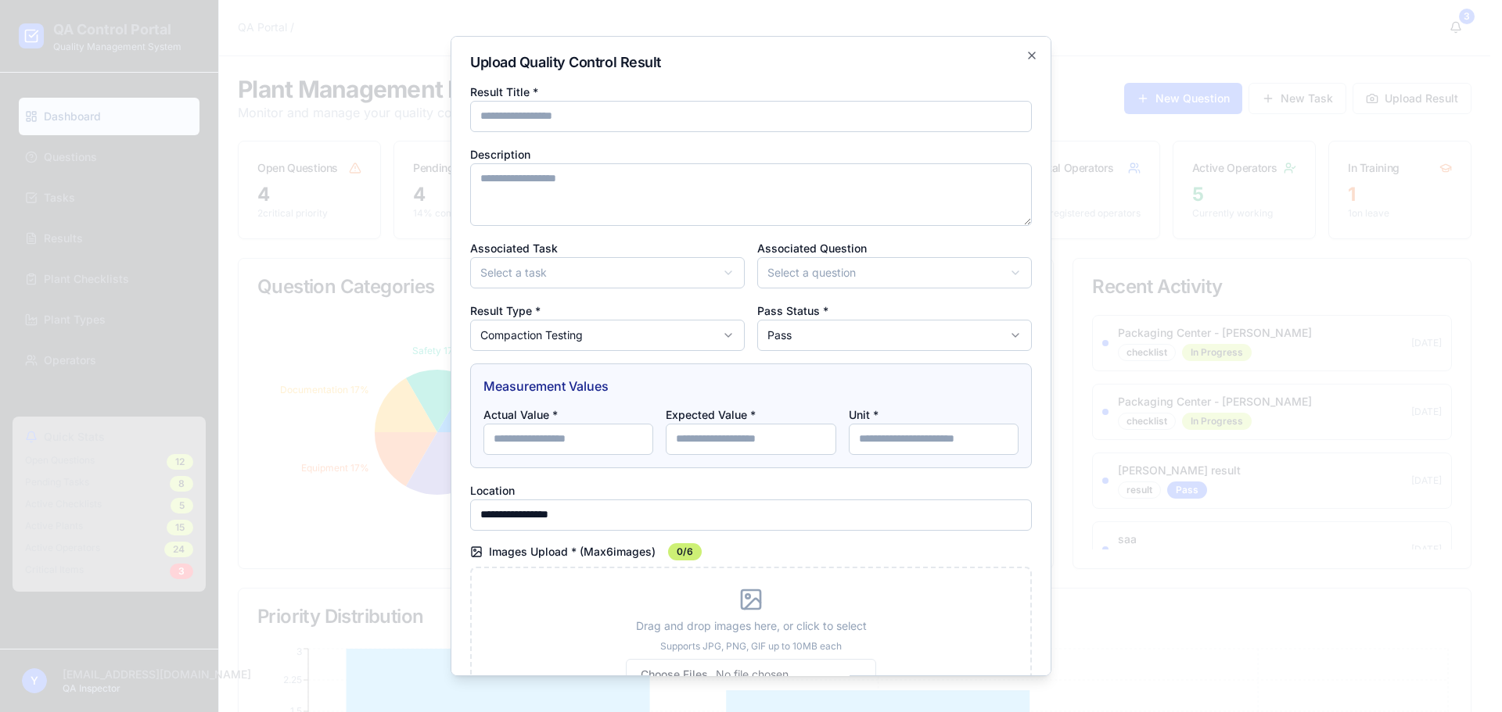
click at [819, 263] on body "QA Control Portal Quality Management System Dashboard Questions Tasks Results P…" at bounding box center [745, 515] width 1490 height 1033
click at [587, 433] on input "Actual Value *" at bounding box center [568, 439] width 170 height 31
type input "**"
click at [724, 428] on input "Expected Value *" at bounding box center [751, 439] width 170 height 31
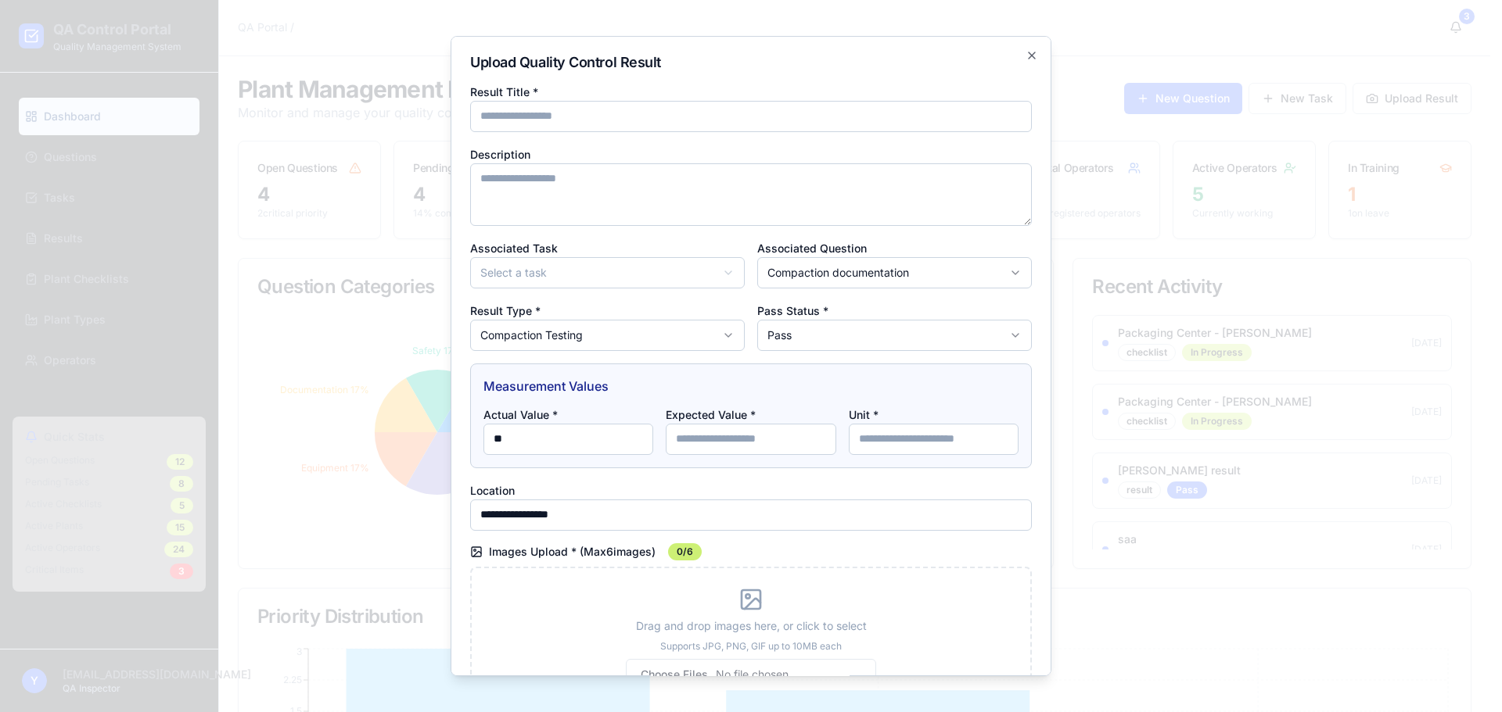
click at [724, 428] on input "Expected Value *" at bounding box center [751, 439] width 170 height 31
type input "**"
click at [906, 445] on input "Unit *" at bounding box center [934, 439] width 170 height 31
type input "**"
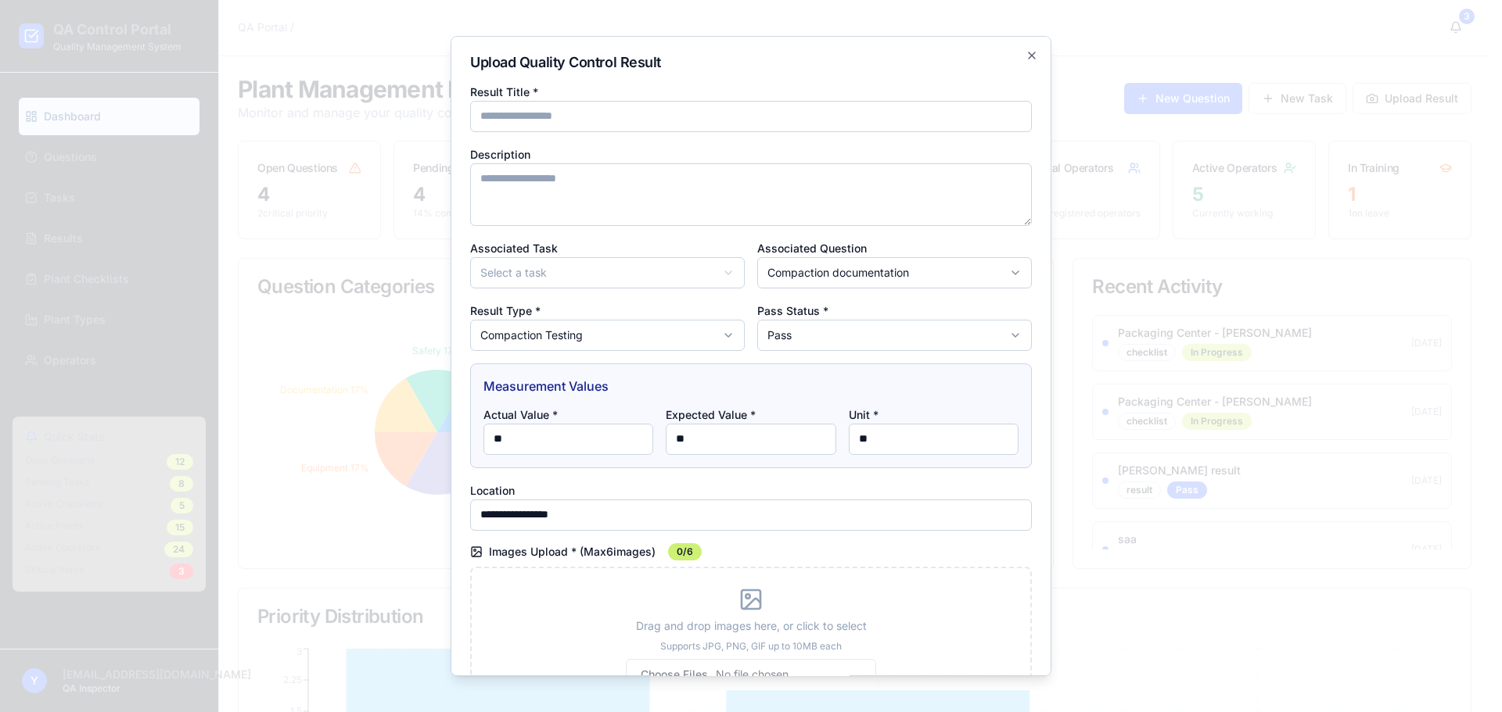
click at [552, 107] on input "Result Title *" at bounding box center [751, 116] width 562 height 31
click at [552, 102] on input "Result Title *" at bounding box center [751, 116] width 562 height 31
type input "*"
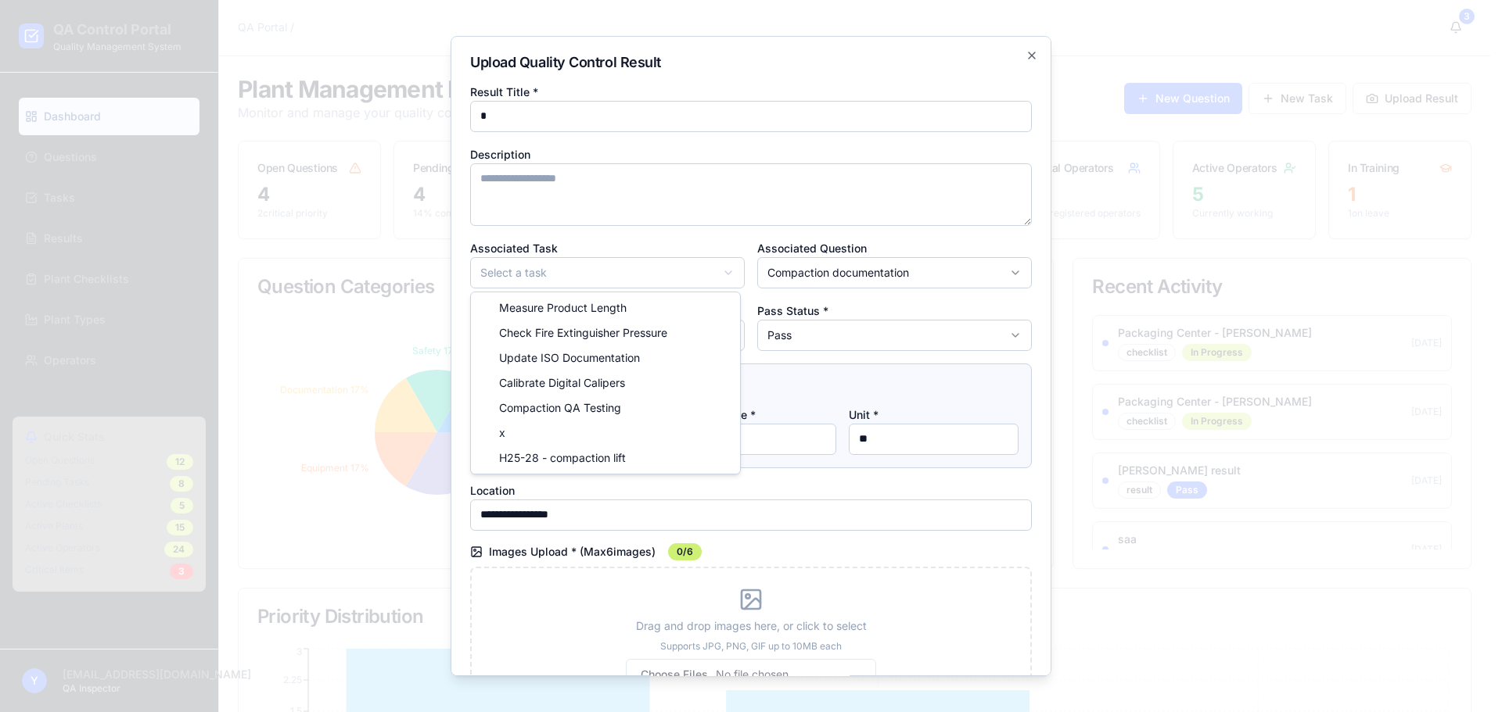
click at [618, 273] on body "QA Control Portal Quality Management System Dashboard Questions Tasks Results P…" at bounding box center [745, 515] width 1490 height 1033
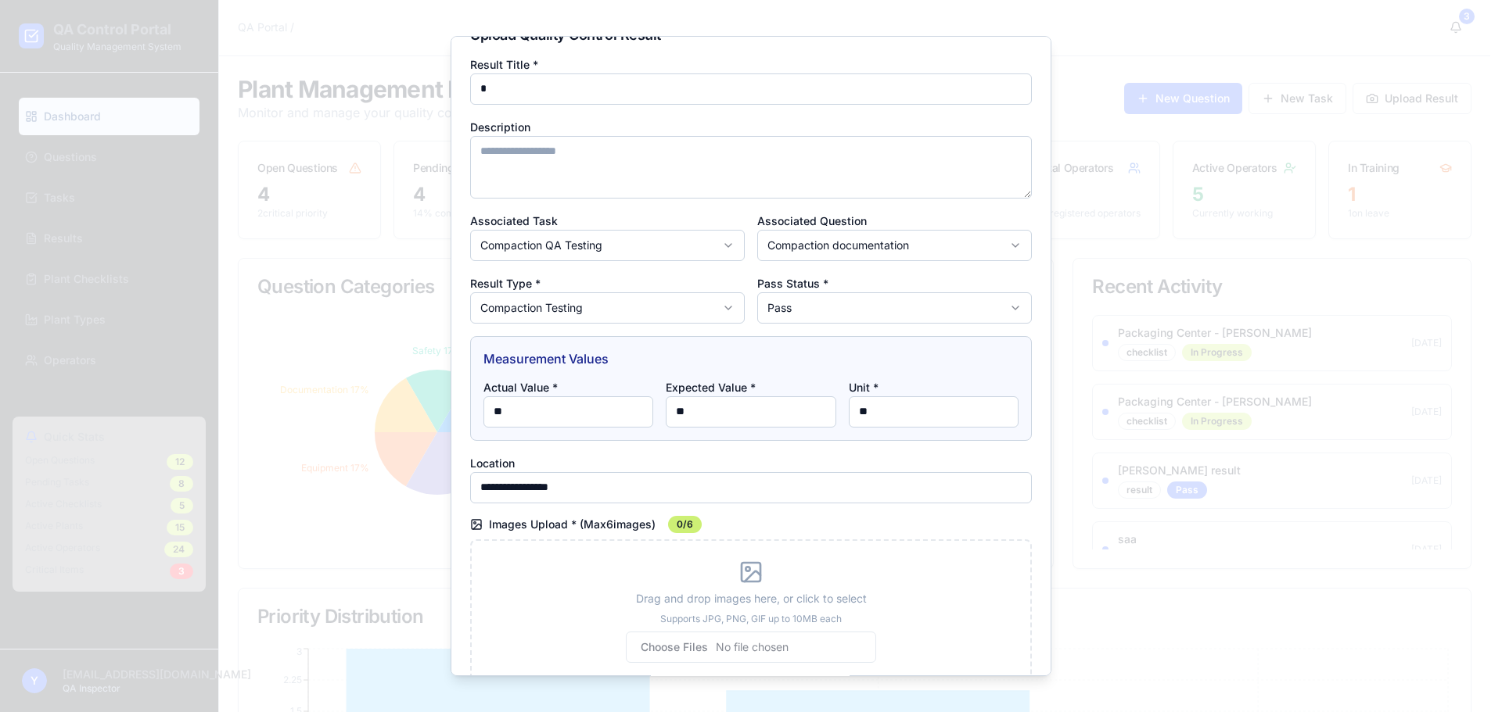
scroll to position [103, 0]
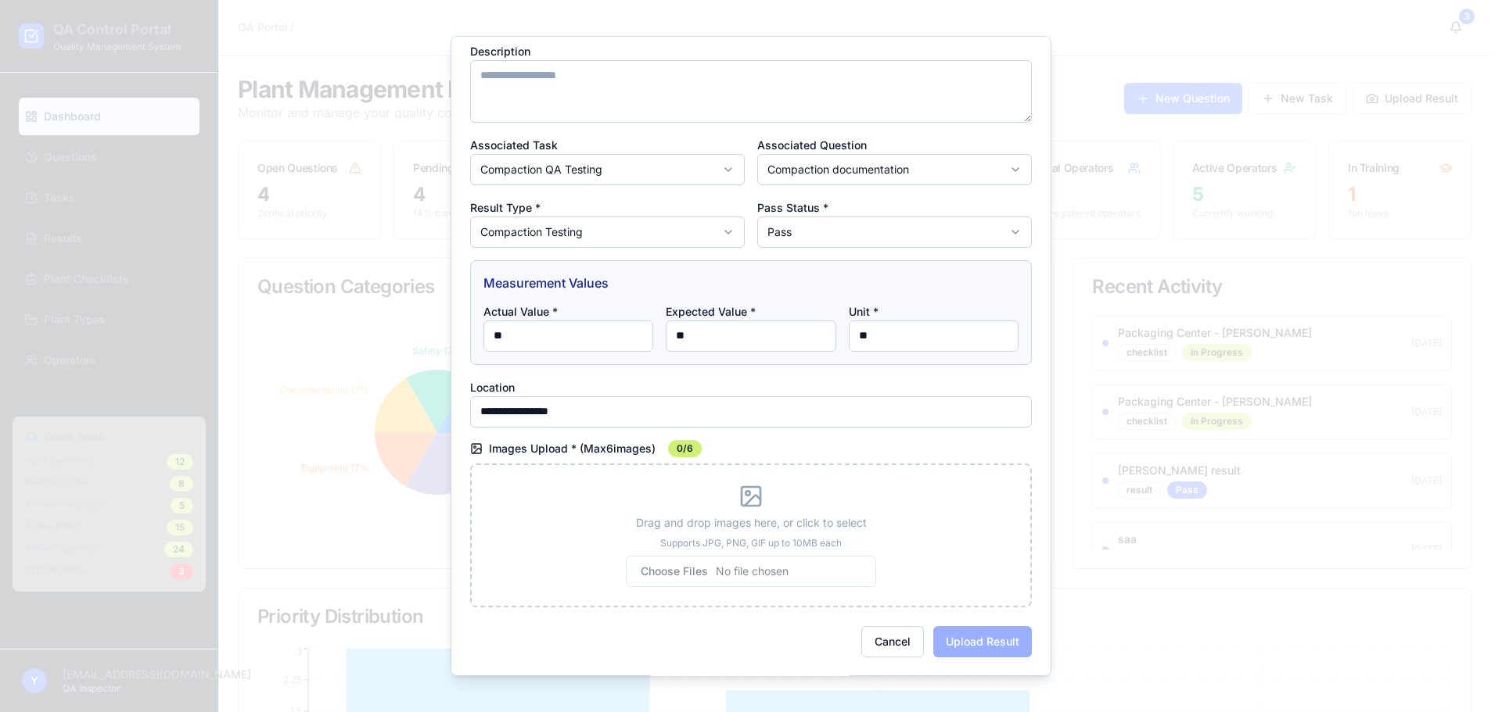
click at [656, 583] on input "file" at bounding box center [751, 571] width 250 height 31
type input "**********"
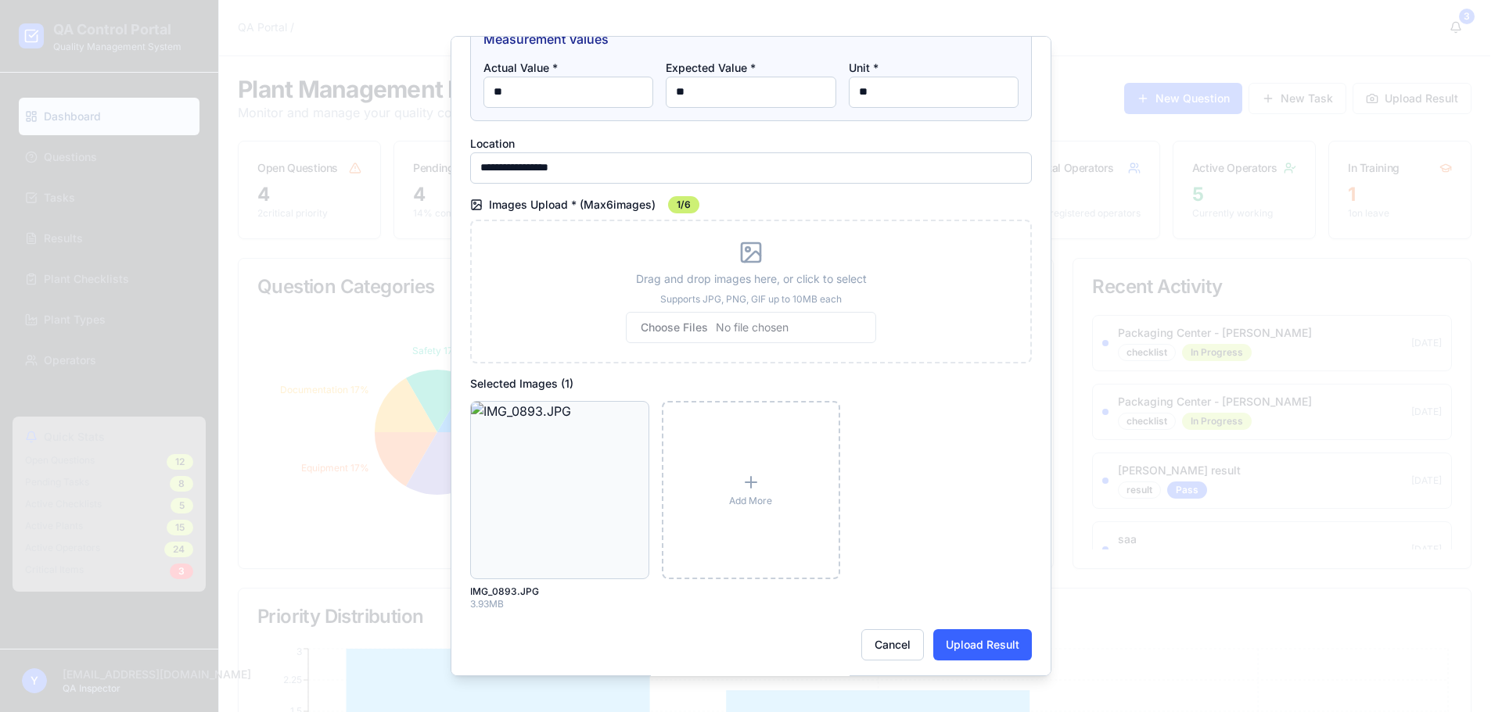
click at [731, 504] on p "Add More" at bounding box center [750, 501] width 43 height 13
drag, startPoint x: 725, startPoint y: 458, endPoint x: 713, endPoint y: 450, distance: 14.1
click at [713, 450] on div "Add More" at bounding box center [751, 490] width 179 height 179
click at [721, 450] on div "Add More" at bounding box center [751, 490] width 179 height 179
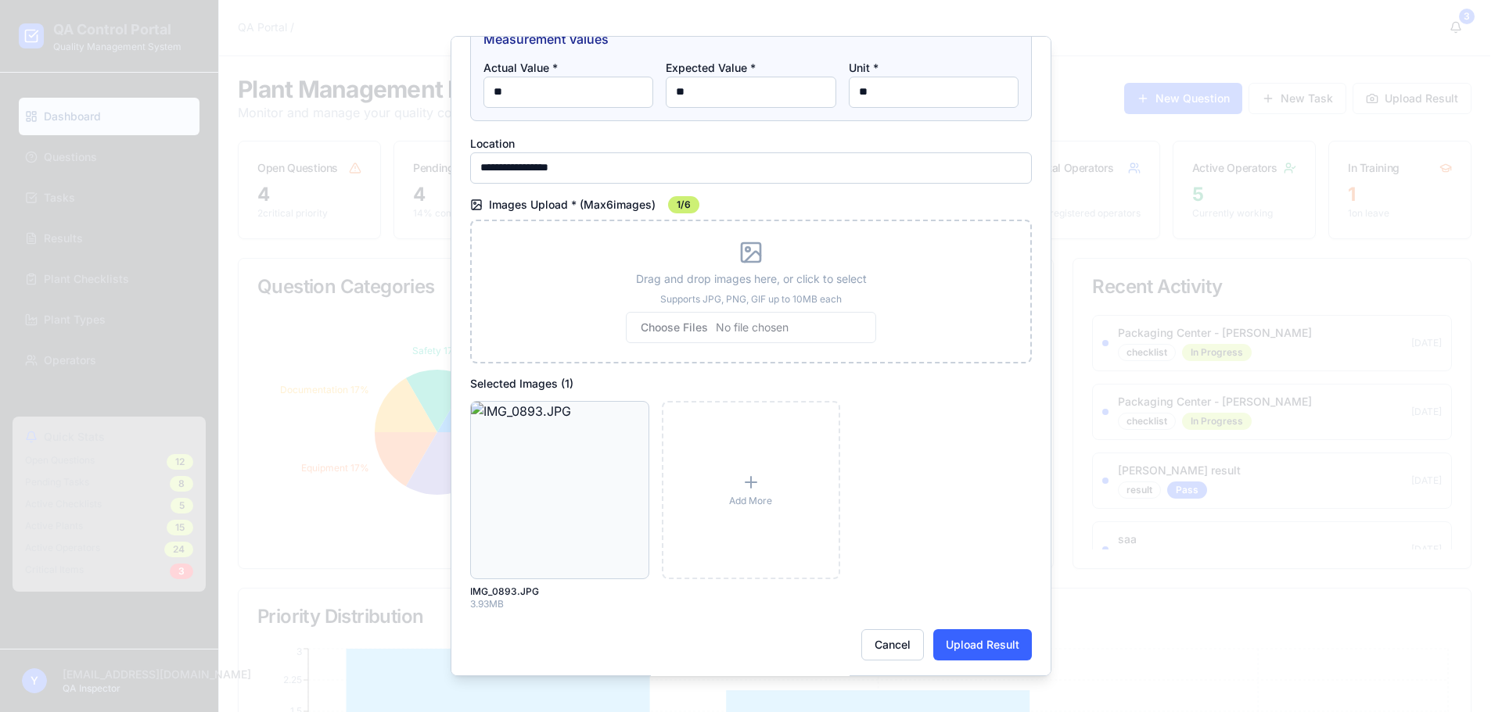
click at [662, 305] on div "Drag and drop images here, or click to select Supports JPG, PNG, GIF up to 10MB…" at bounding box center [750, 307] width 521 height 72
click at [667, 312] on input "file" at bounding box center [751, 327] width 250 height 31
type input "**********"
drag, startPoint x: 960, startPoint y: 511, endPoint x: 673, endPoint y: 335, distance: 336.0
click at [673, 335] on input "file" at bounding box center [751, 327] width 250 height 31
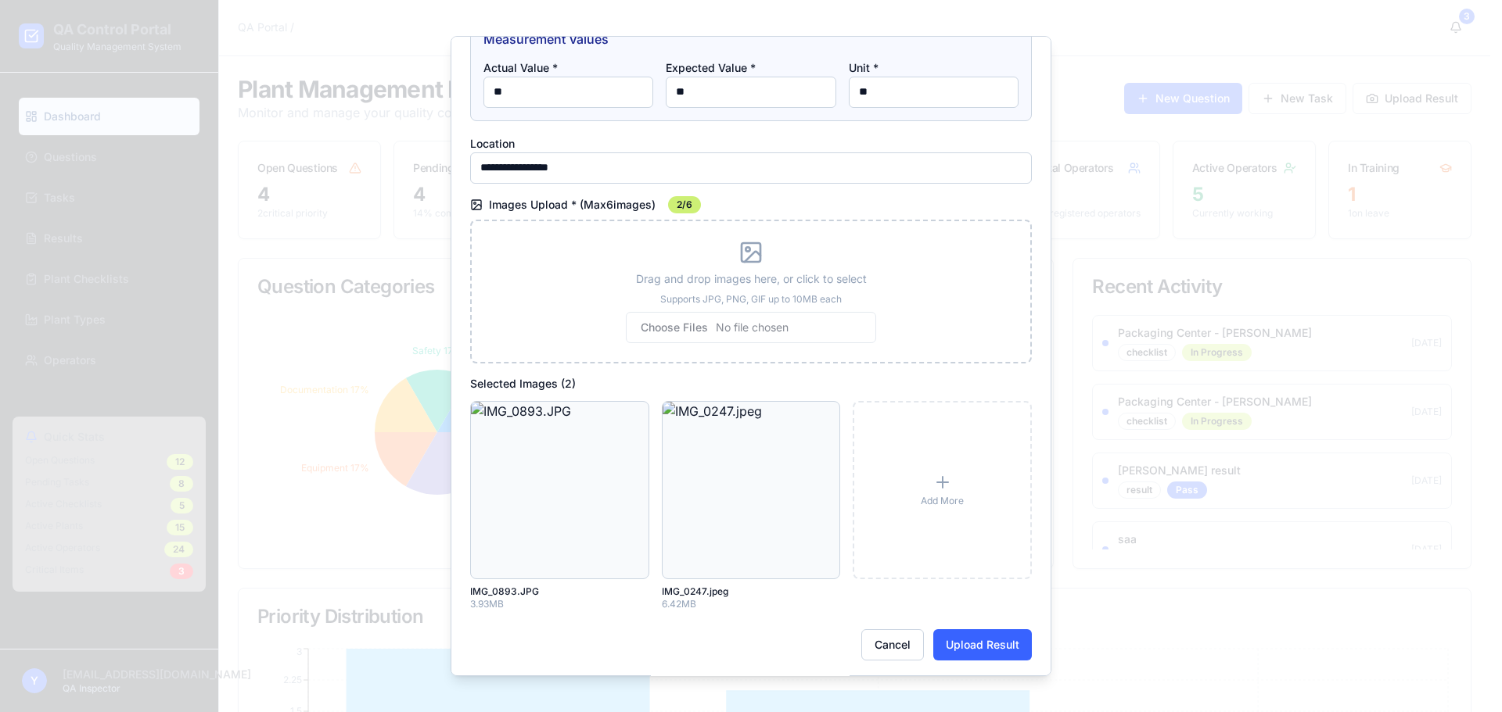
type input "**********"
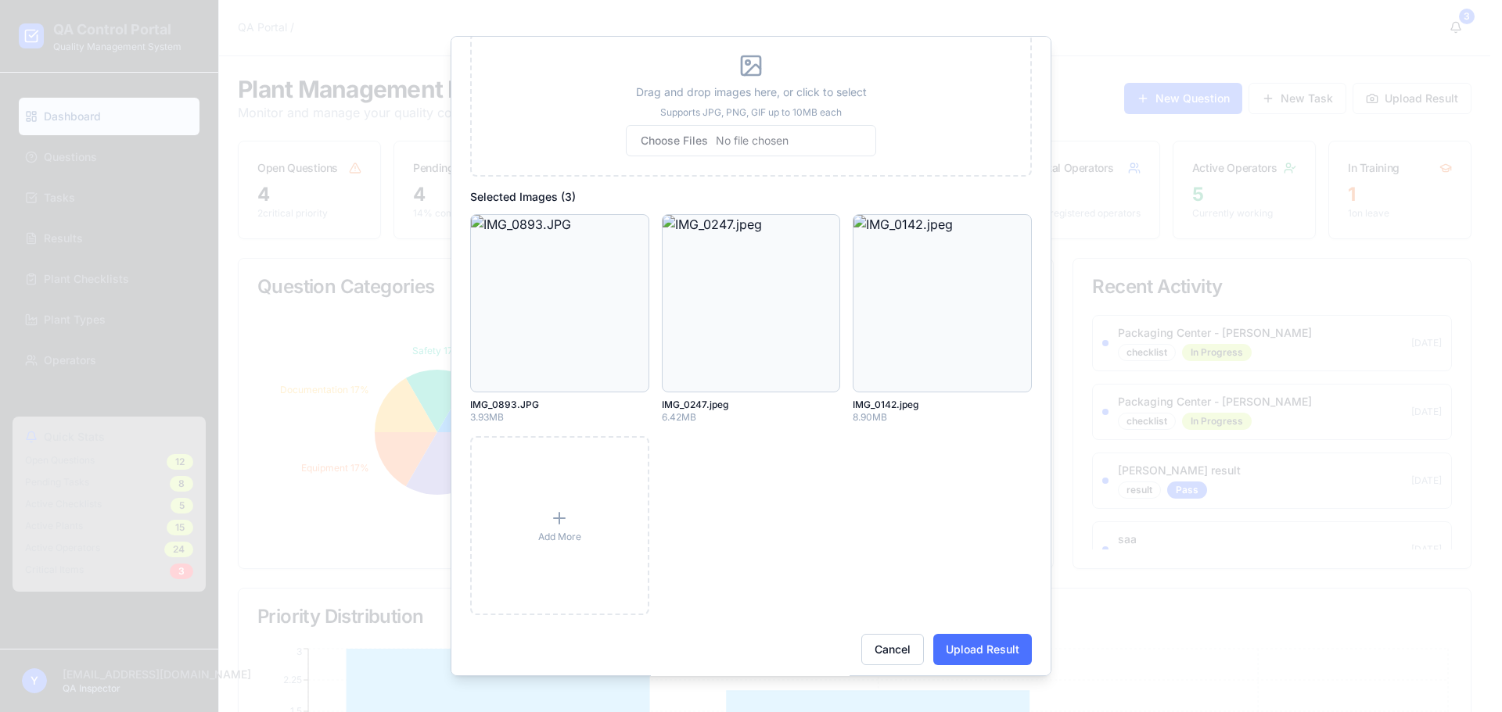
click at [966, 644] on button "Upload Result" at bounding box center [982, 649] width 99 height 31
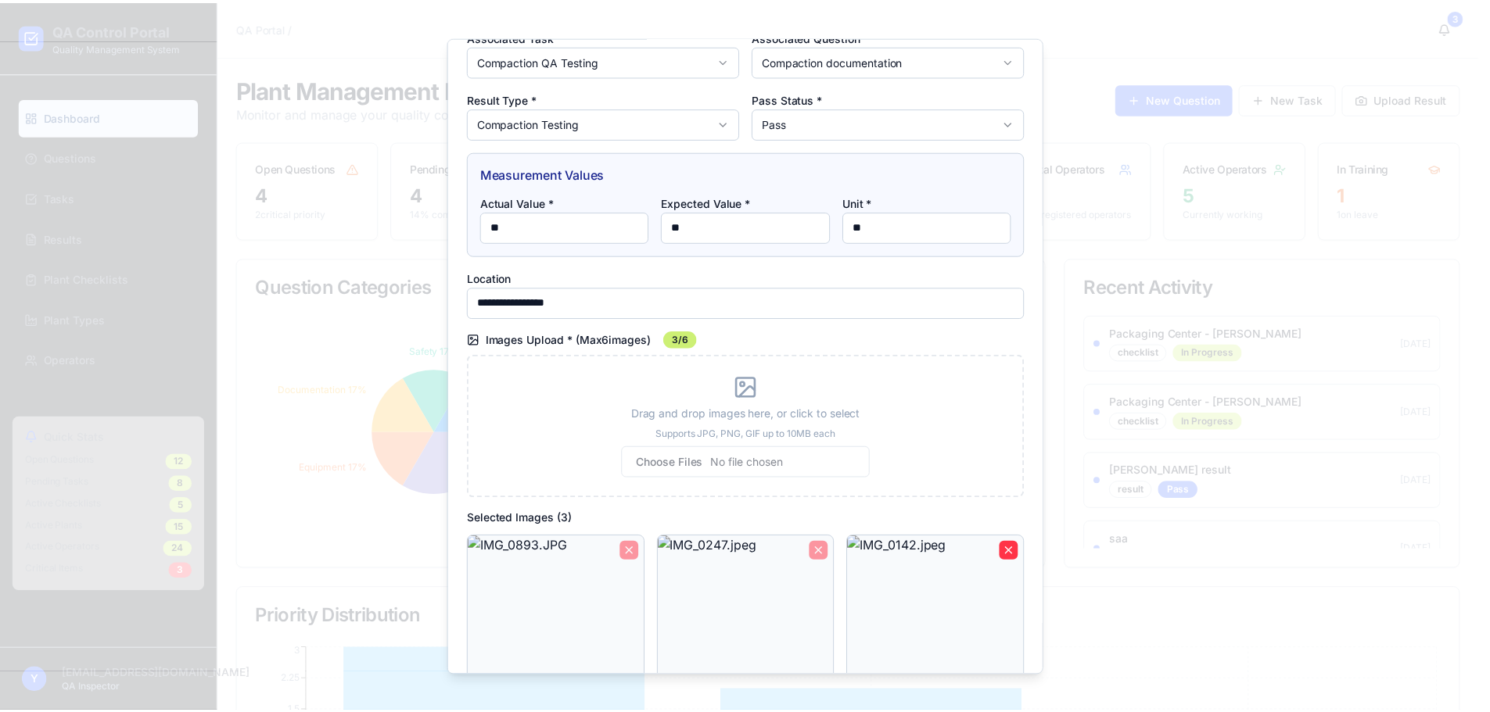
scroll to position [0, 0]
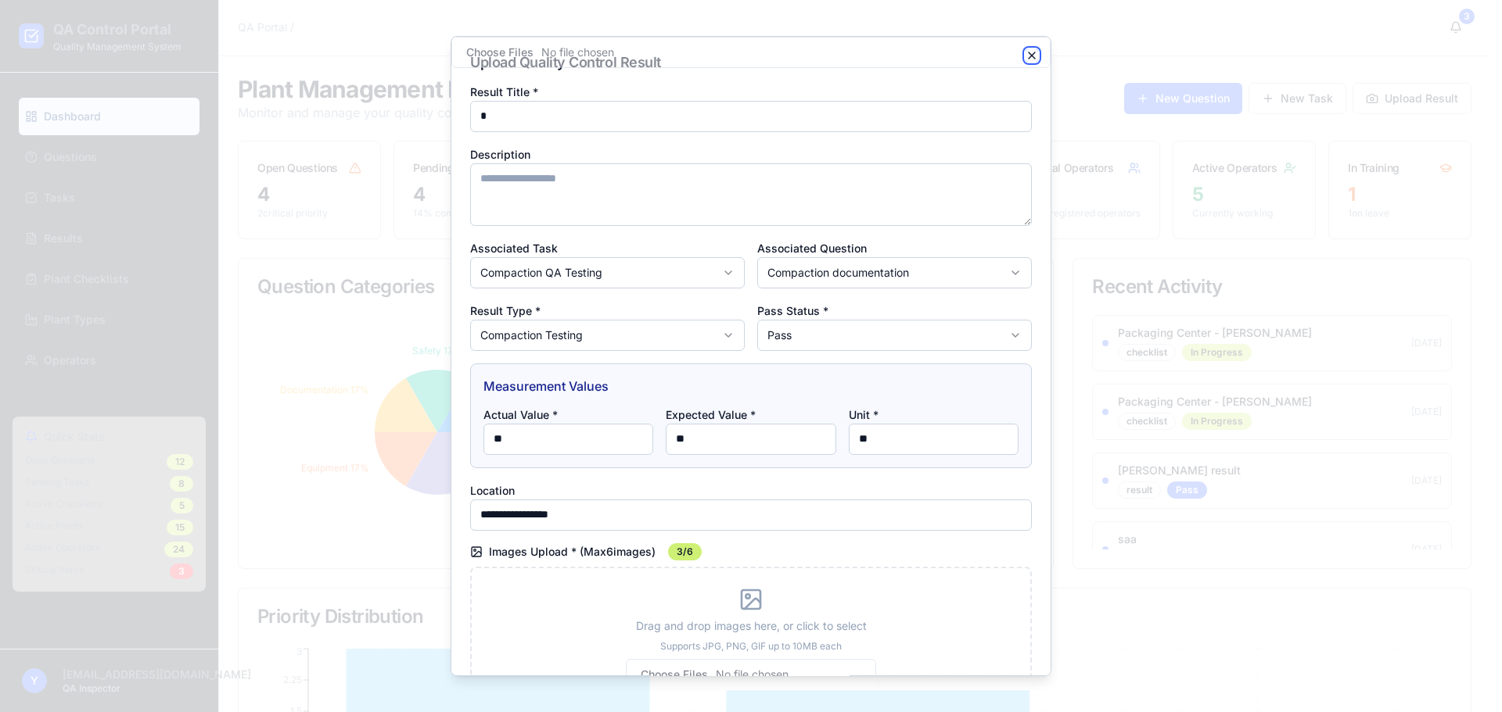
click at [1025, 58] on icon "button" at bounding box center [1031, 55] width 13 height 13
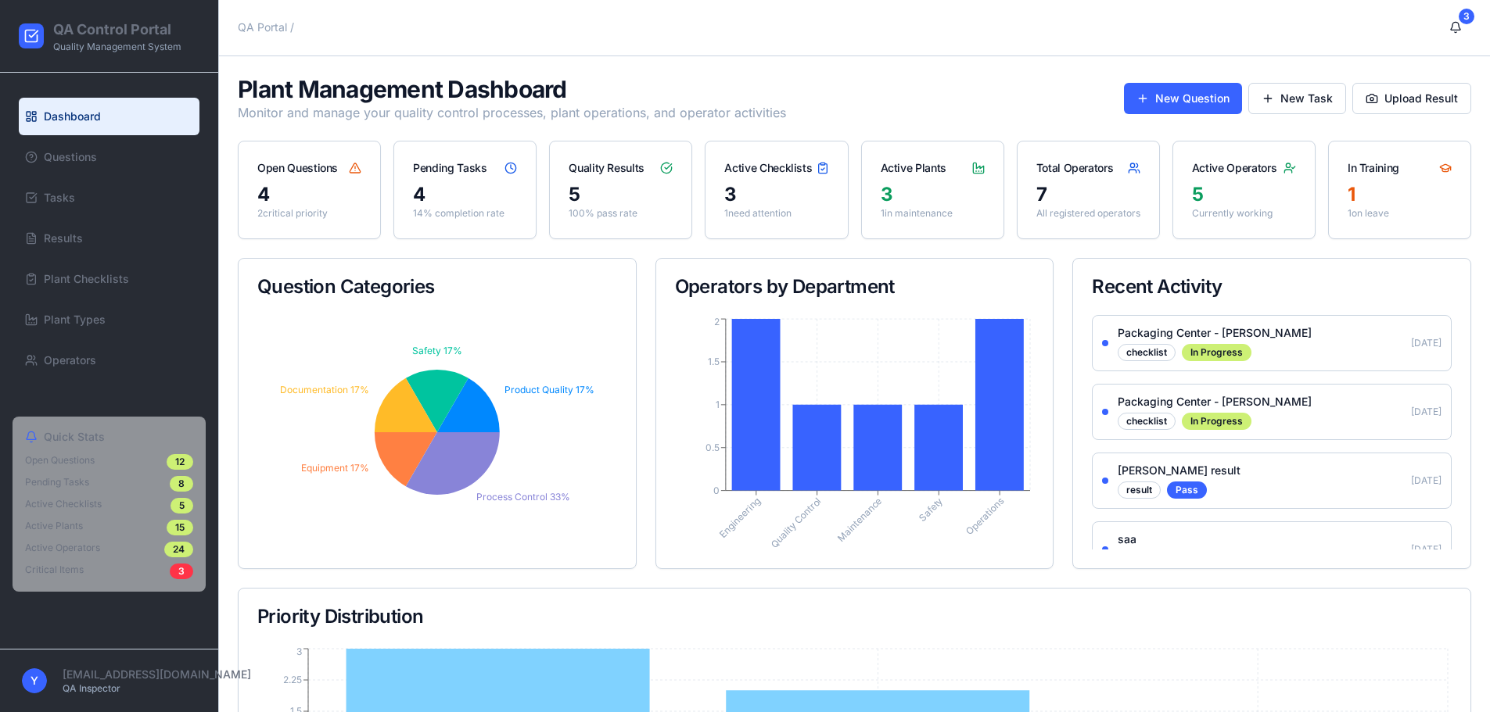
scroll to position [321, 0]
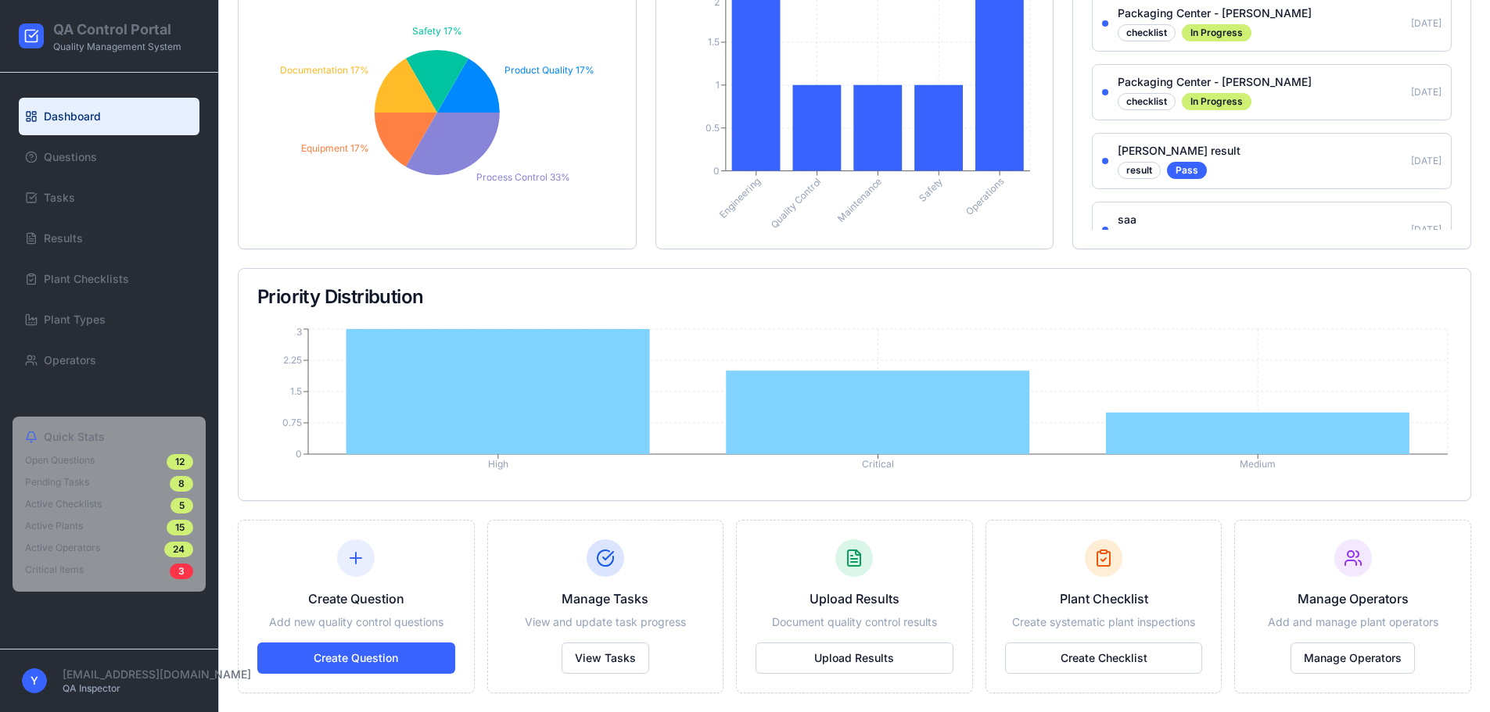
click at [1093, 551] on div at bounding box center [1104, 559] width 38 height 38
click at [1095, 667] on button "Create Checklist" at bounding box center [1104, 658] width 198 height 31
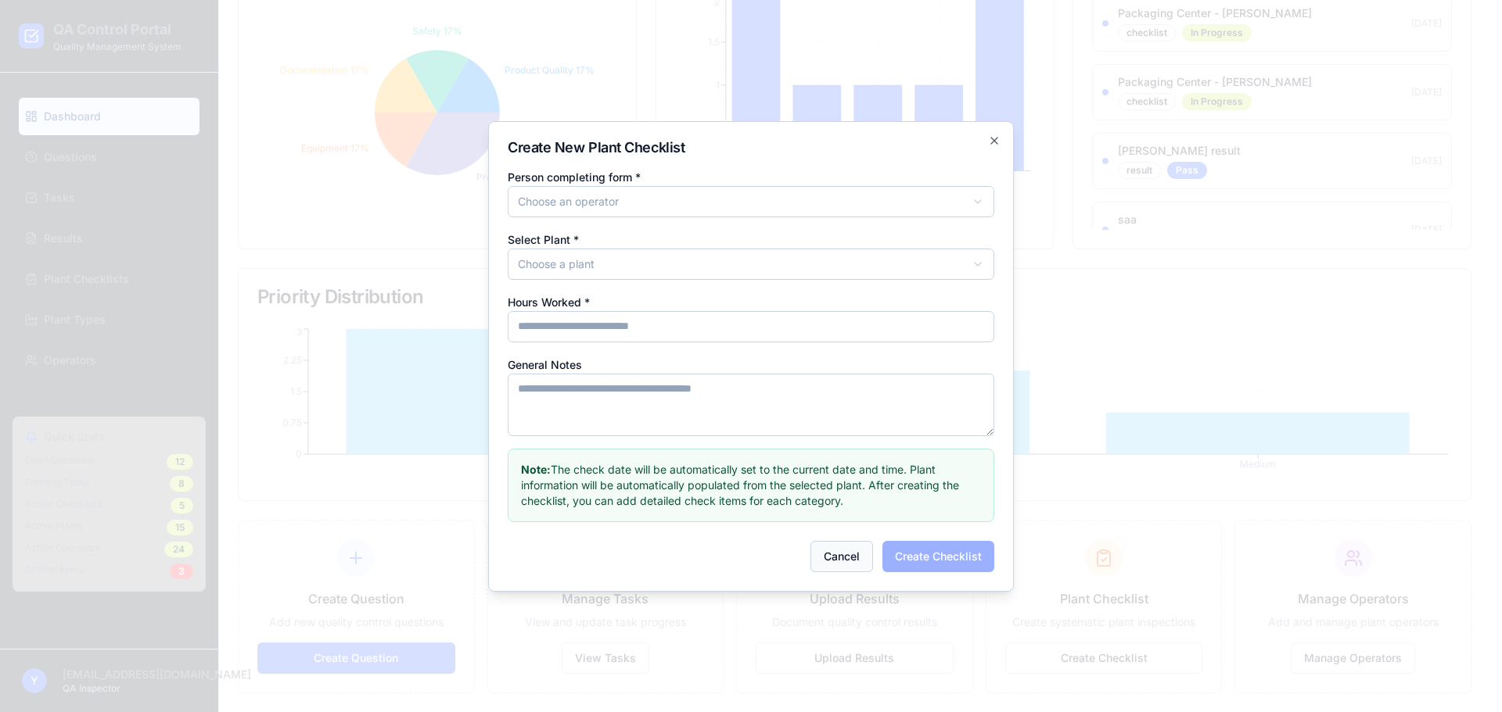
click at [834, 552] on button "Cancel" at bounding box center [841, 556] width 63 height 31
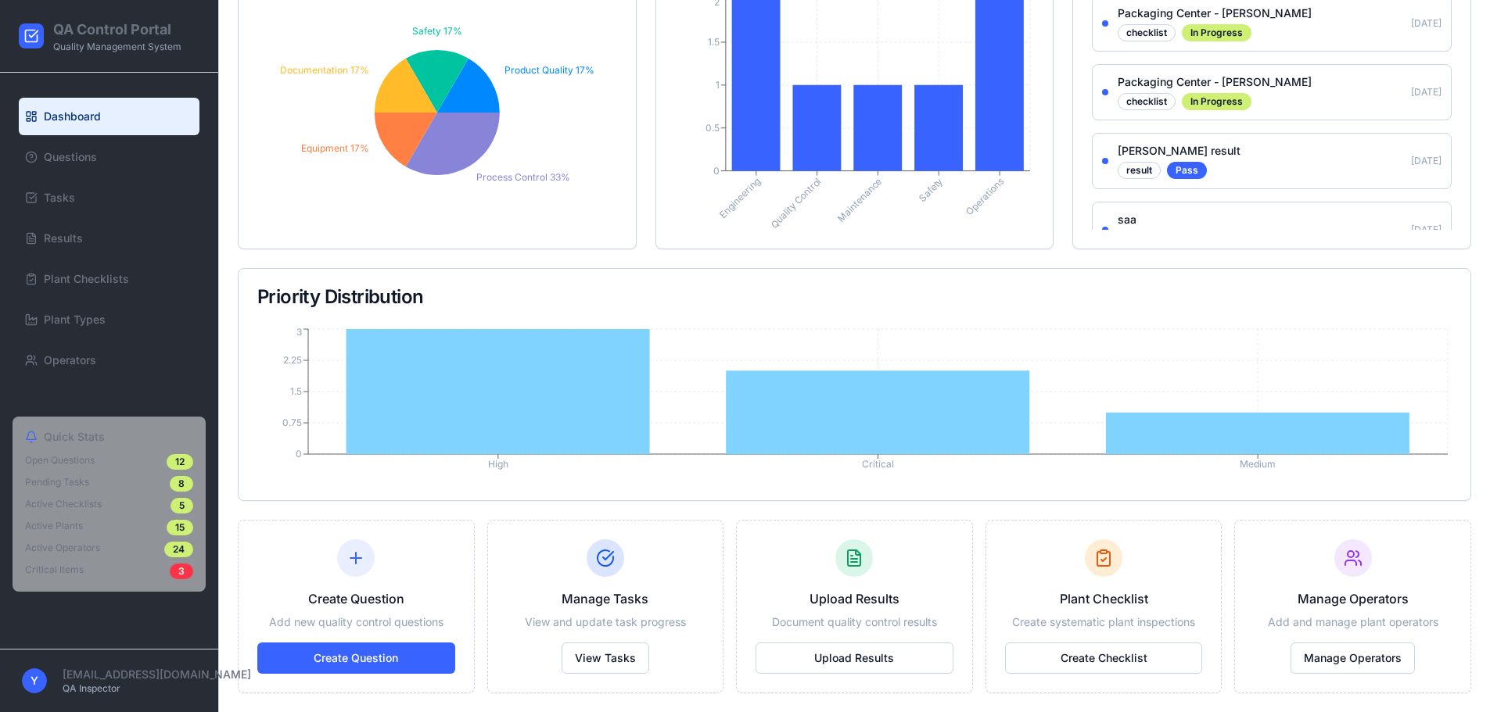
click at [70, 341] on ul "Dashboard Questions Tasks Results Plant Checklists Plant Types Operators" at bounding box center [109, 239] width 181 height 282
click at [77, 350] on link "Operators" at bounding box center [109, 361] width 181 height 38
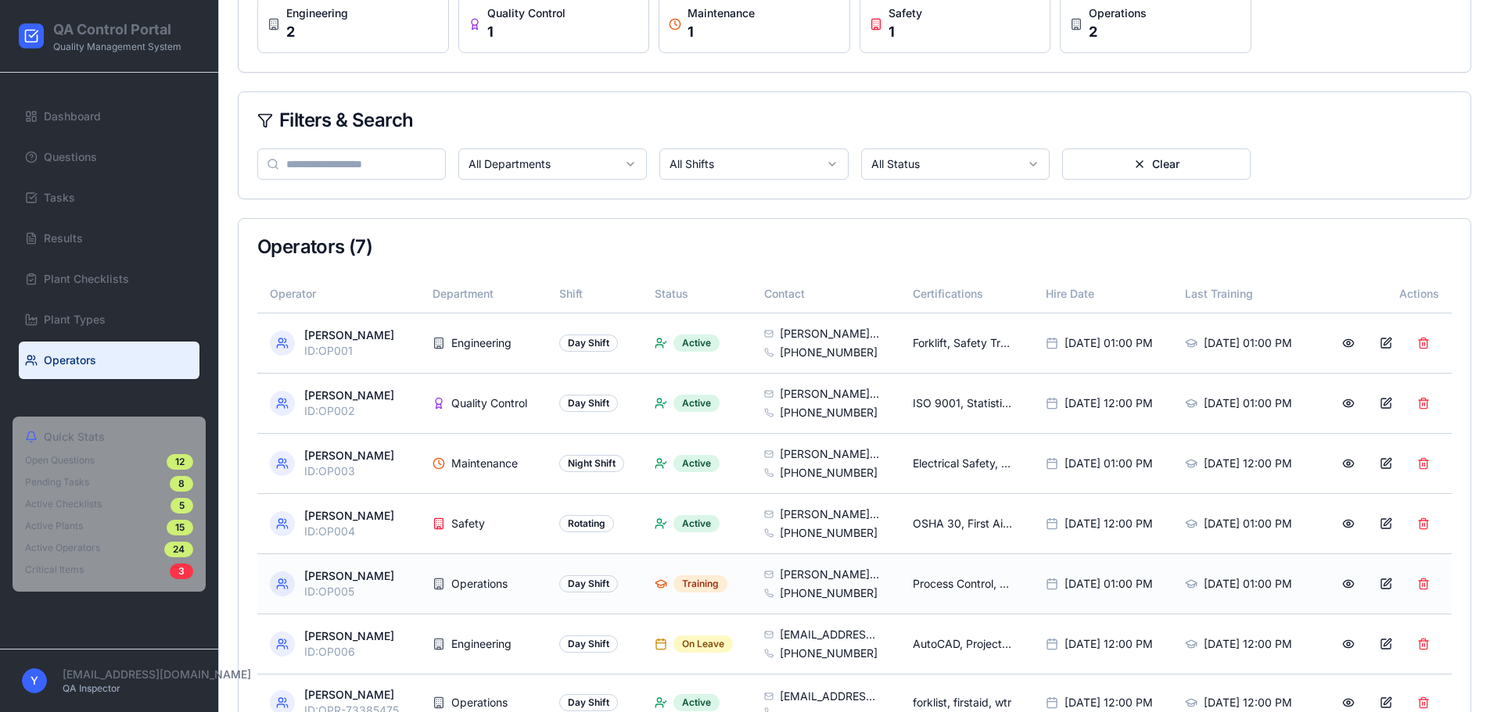
click at [289, 589] on div at bounding box center [282, 584] width 25 height 25
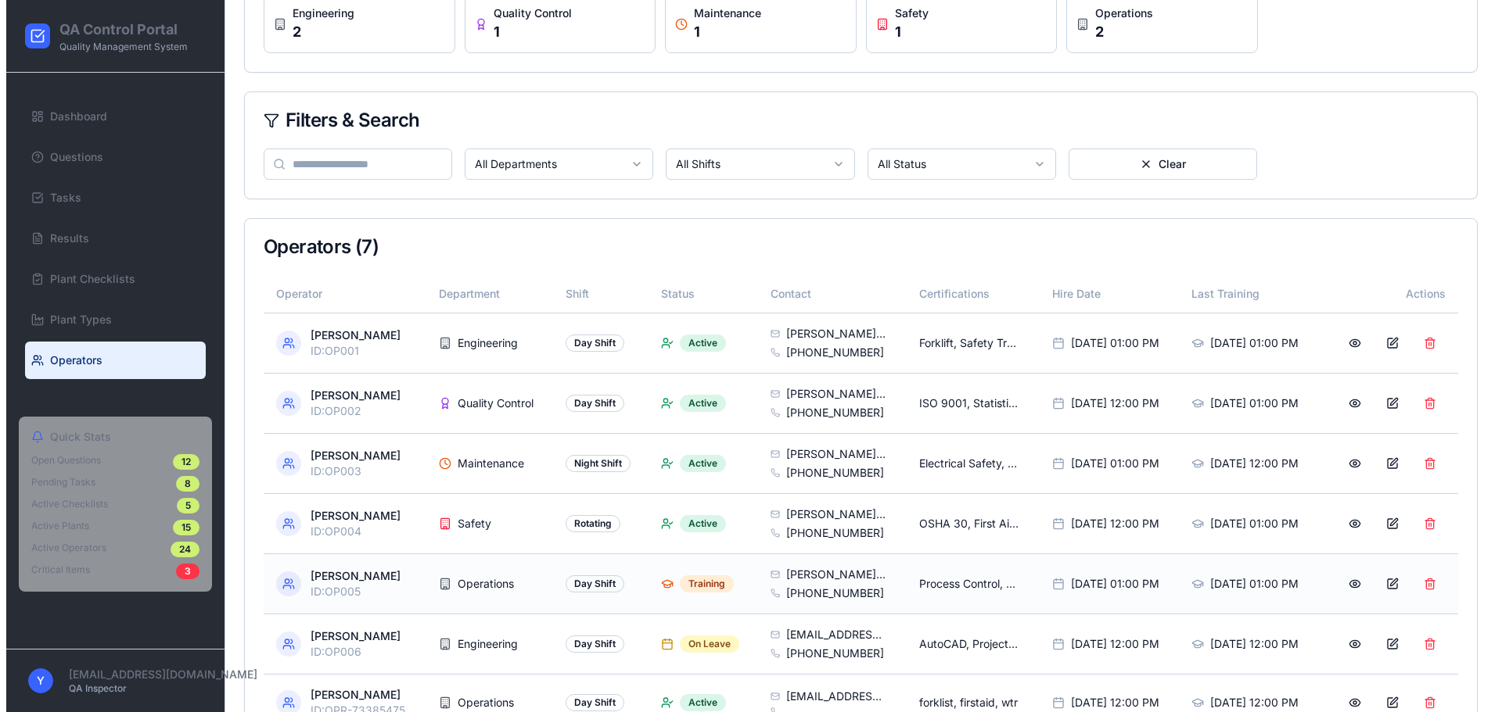
scroll to position [393, 0]
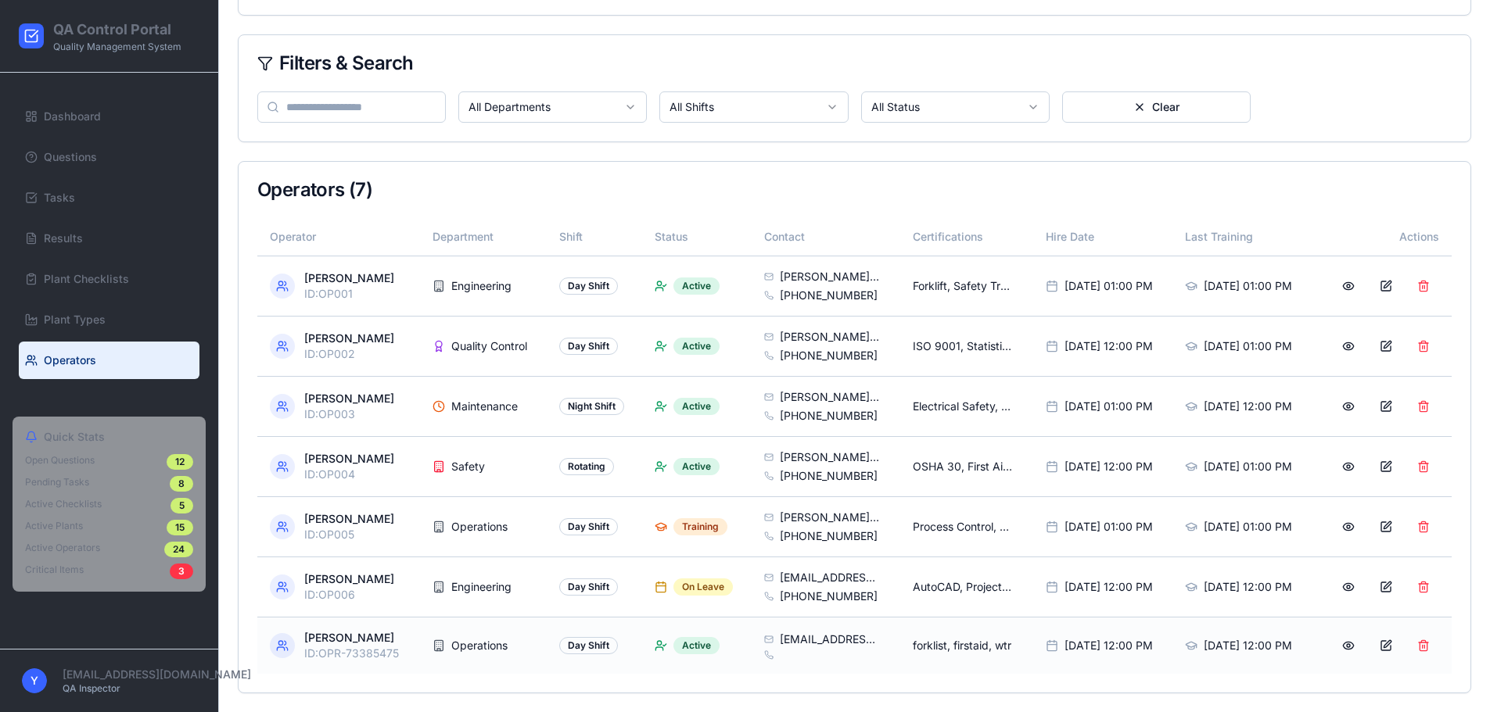
click at [284, 648] on icon at bounding box center [280, 649] width 7 height 3
click at [1387, 647] on button at bounding box center [1385, 646] width 31 height 28
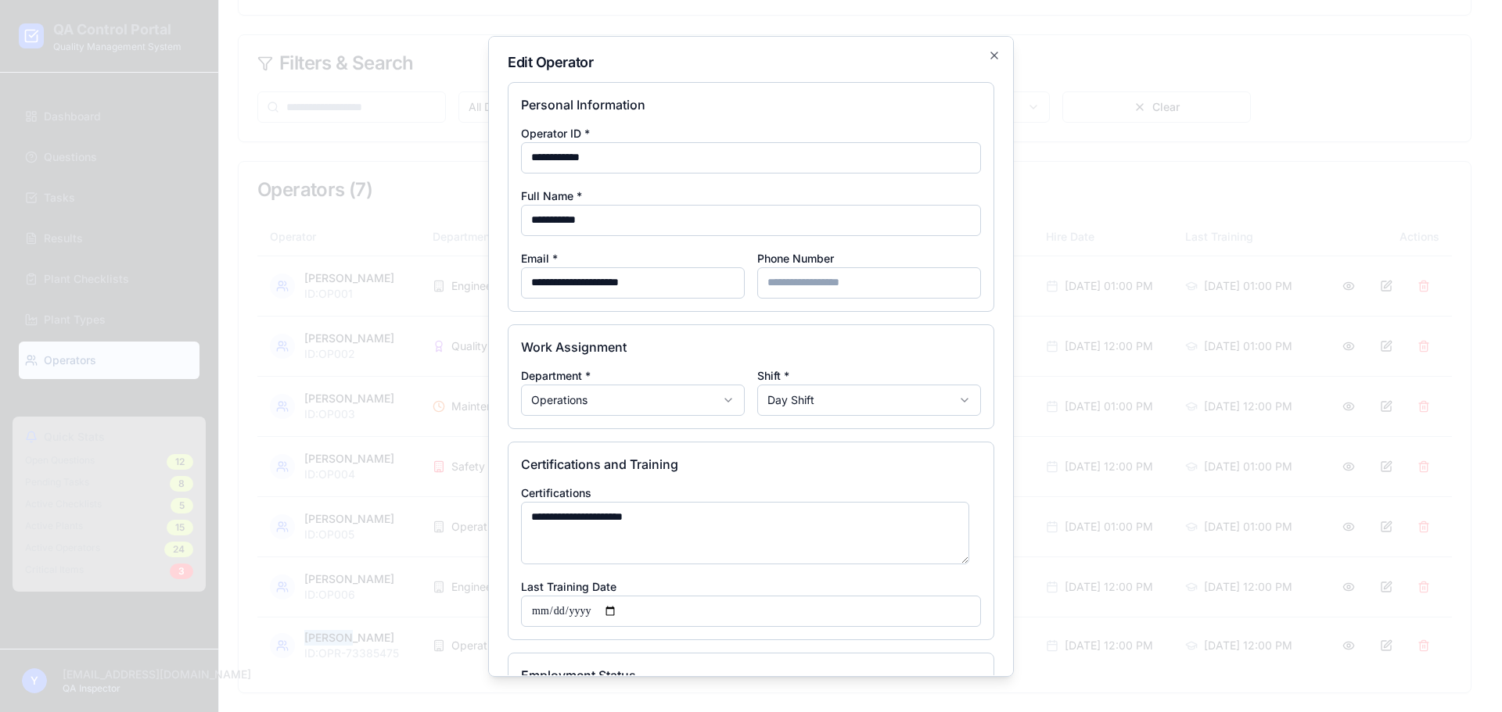
scroll to position [150, 0]
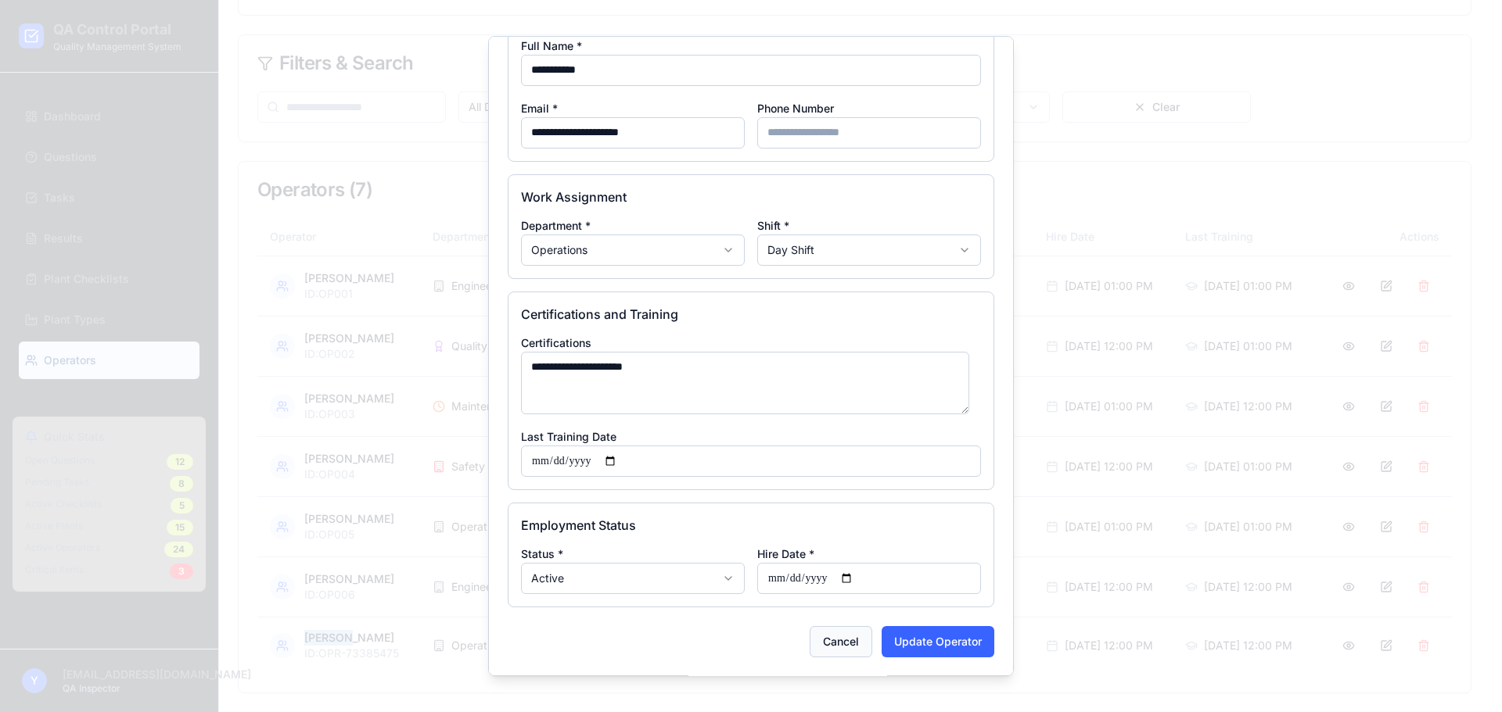
click at [840, 640] on button "Cancel" at bounding box center [840, 641] width 63 height 31
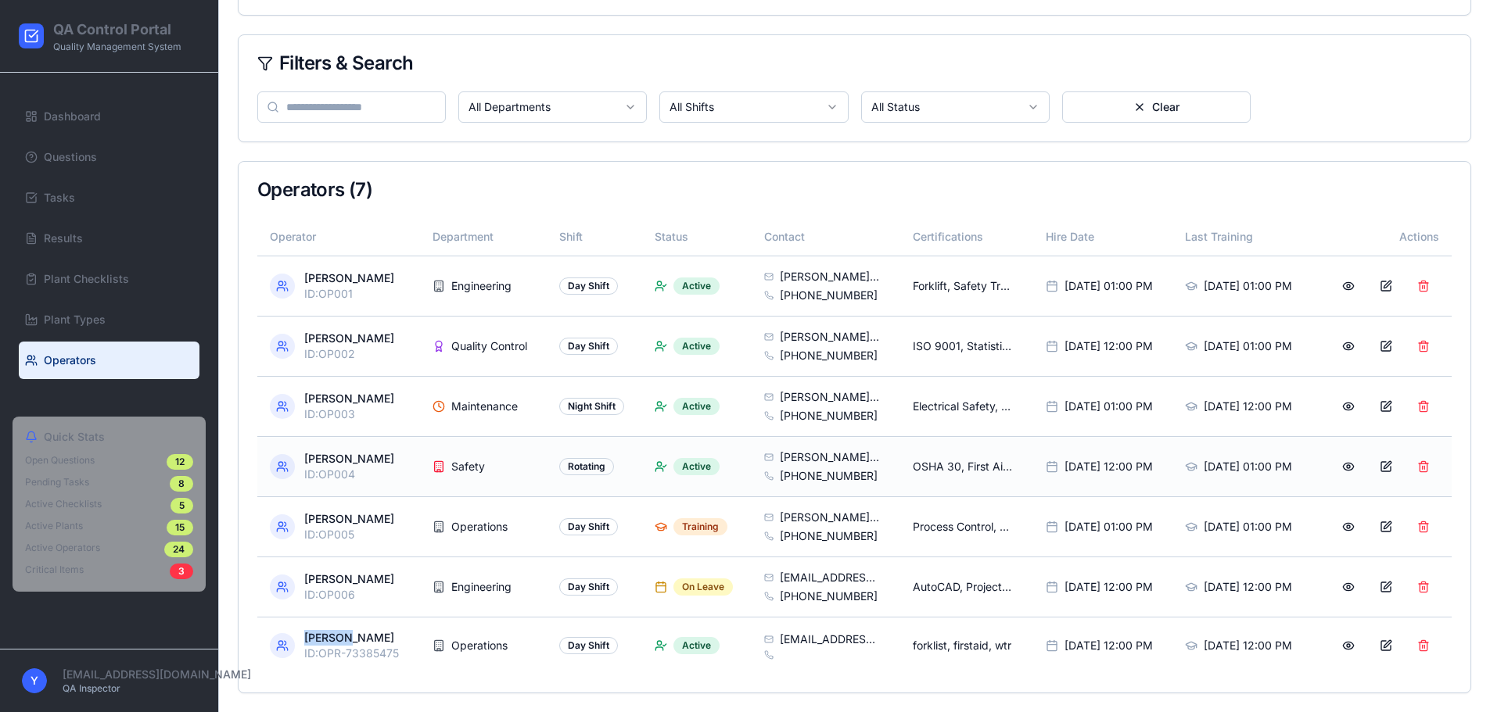
scroll to position [0, 0]
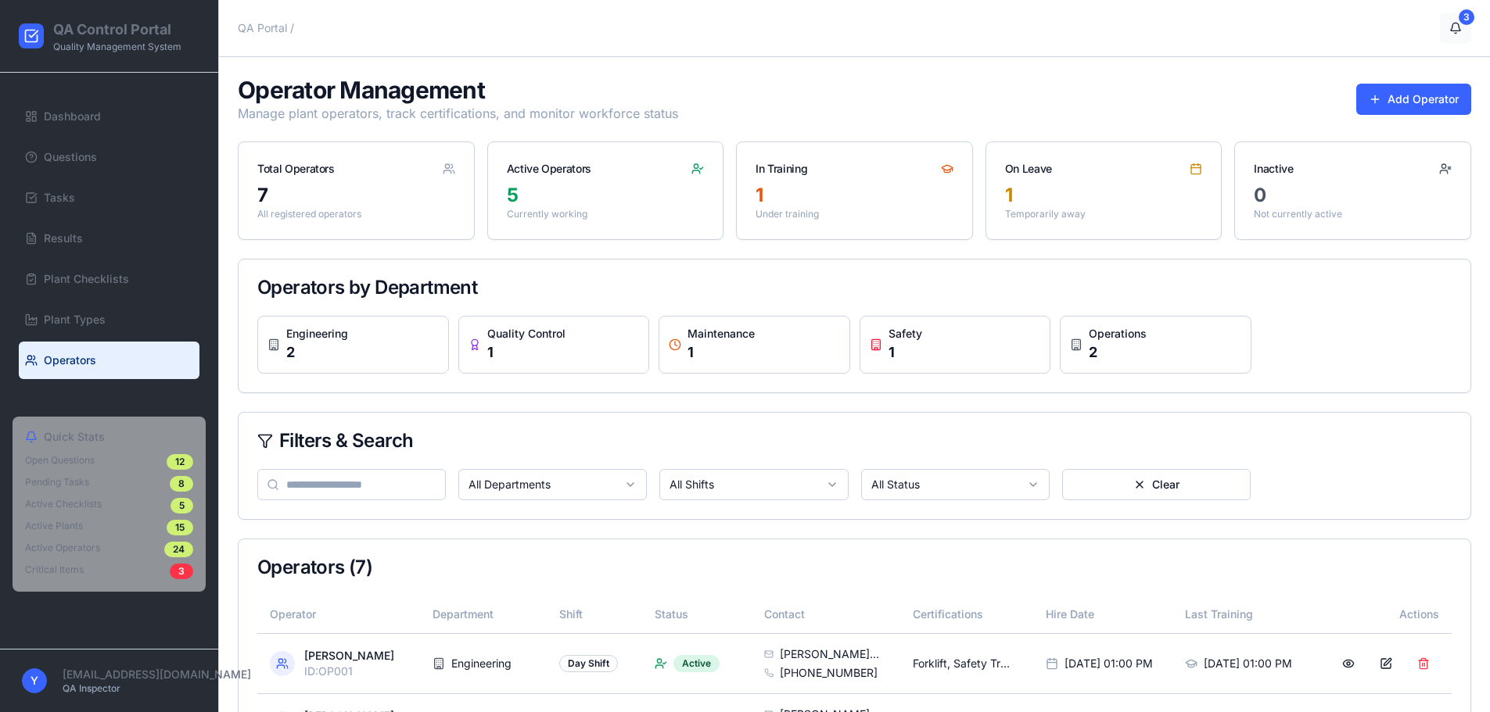
click at [1455, 34] on button "3" at bounding box center [1455, 28] width 31 height 31
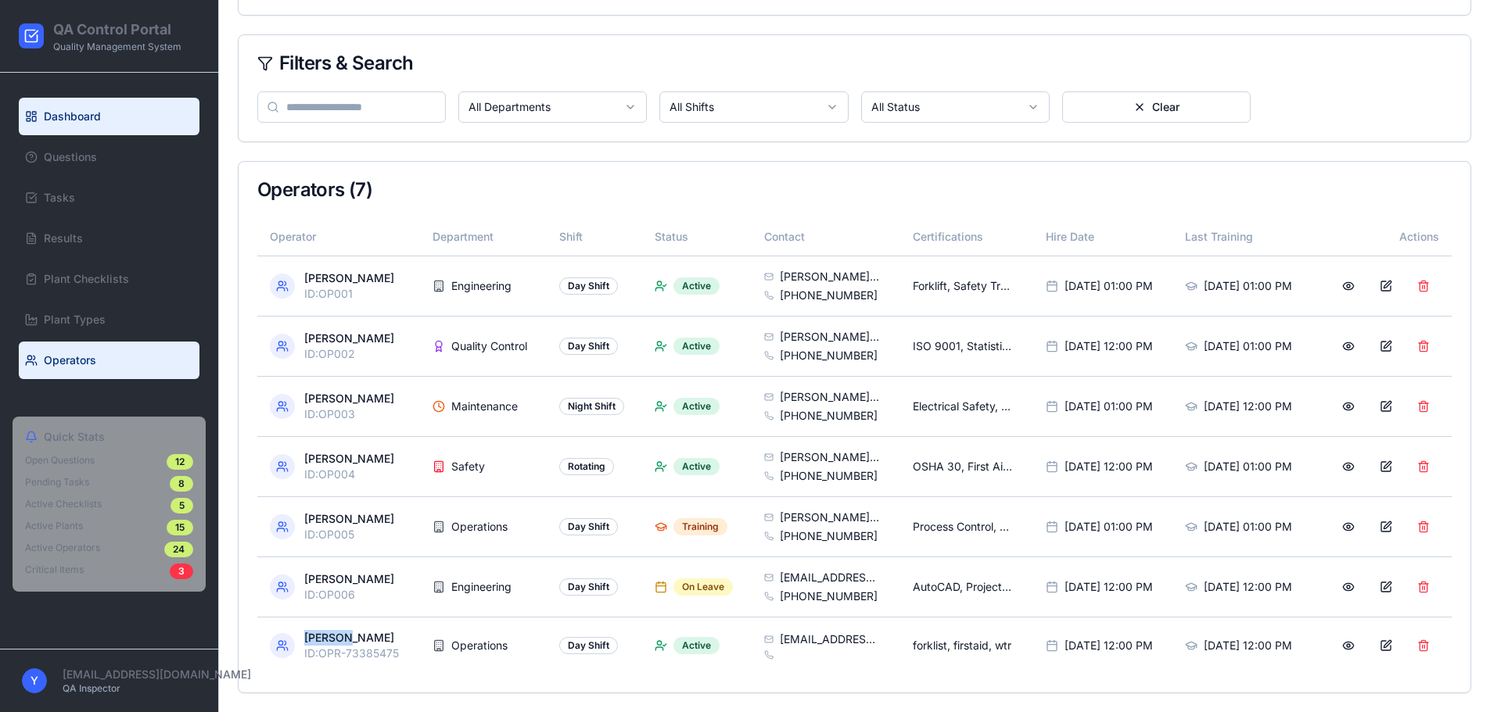
click at [146, 100] on link "Dashboard" at bounding box center [109, 117] width 181 height 38
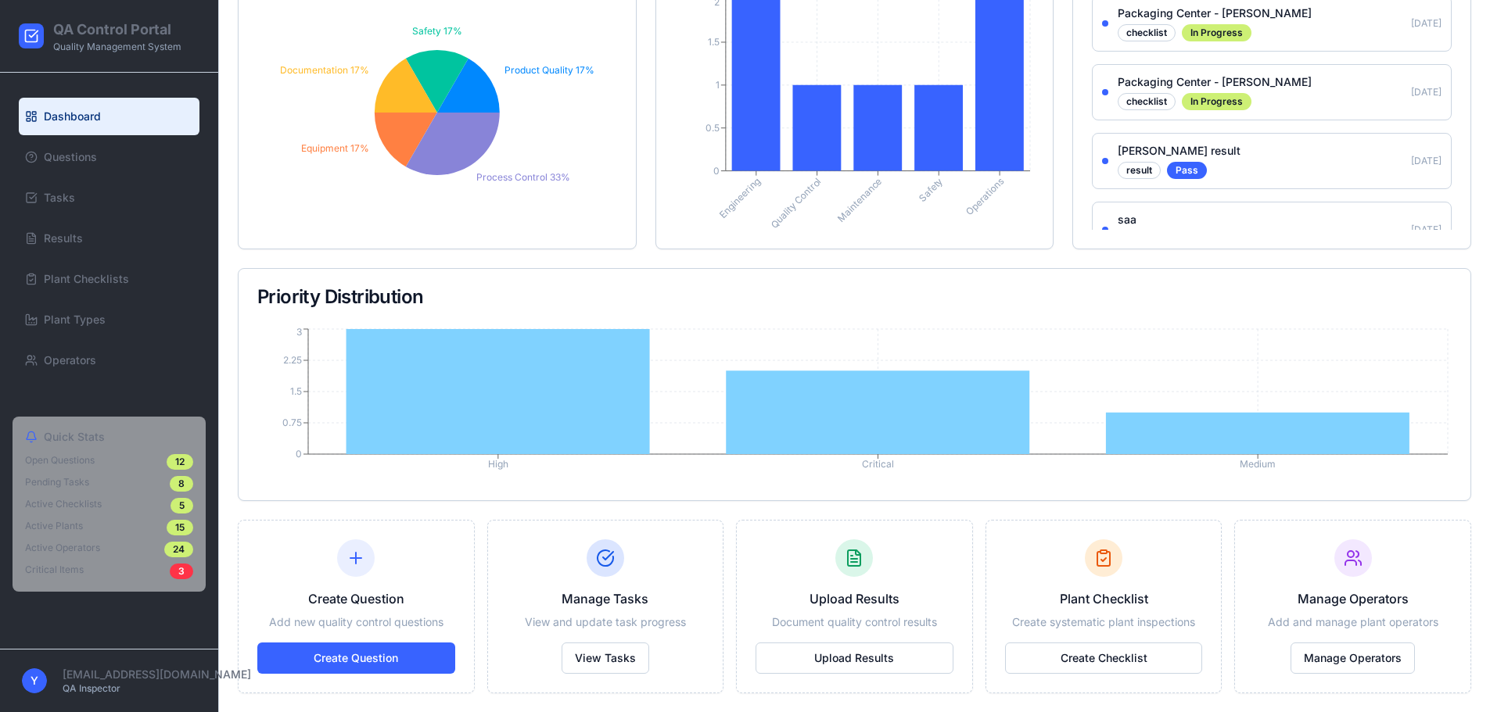
click at [113, 511] on div "Active Checklists 5" at bounding box center [109, 506] width 168 height 16
click at [77, 508] on span "Active Checklists" at bounding box center [63, 506] width 77 height 16
